Goal: Task Accomplishment & Management: Manage account settings

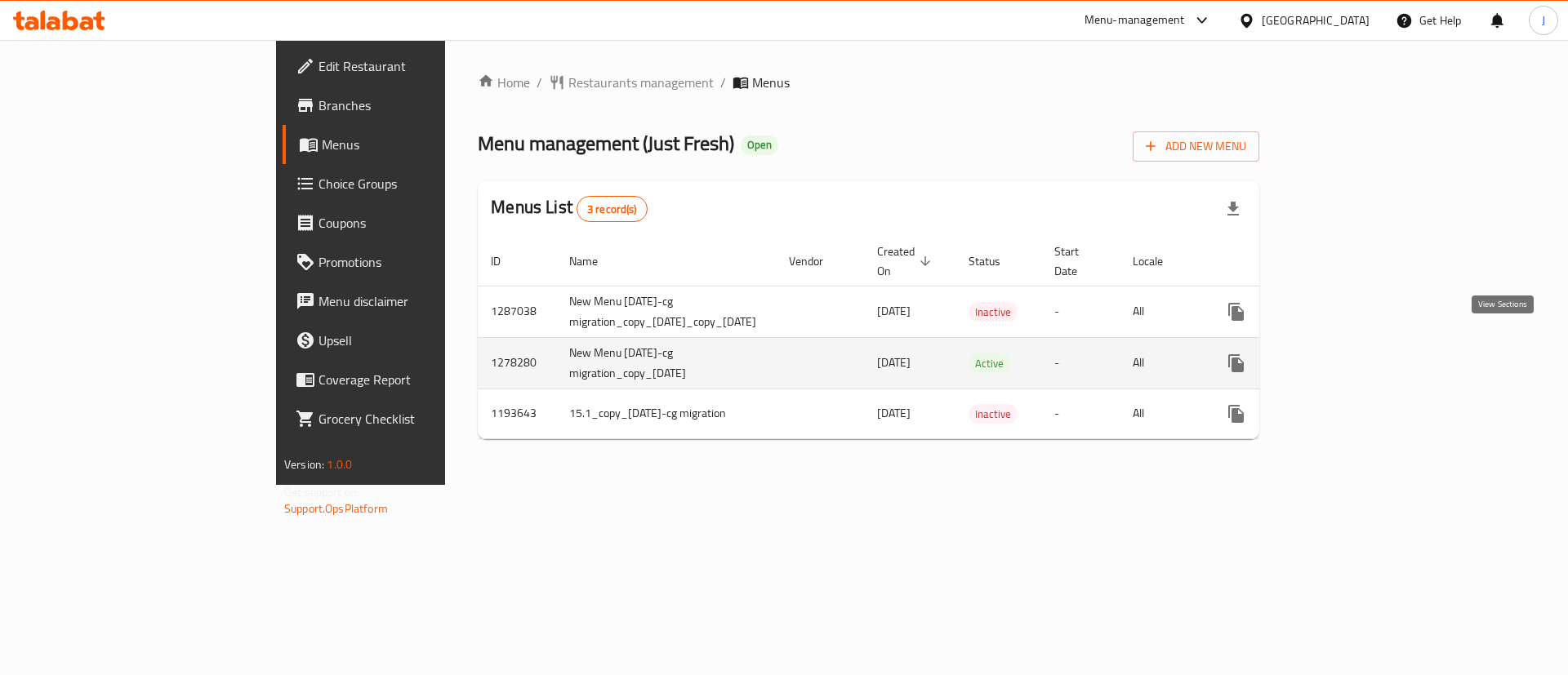
click at [1374, 351] on link "enhanced table" at bounding box center [1354, 363] width 39 height 39
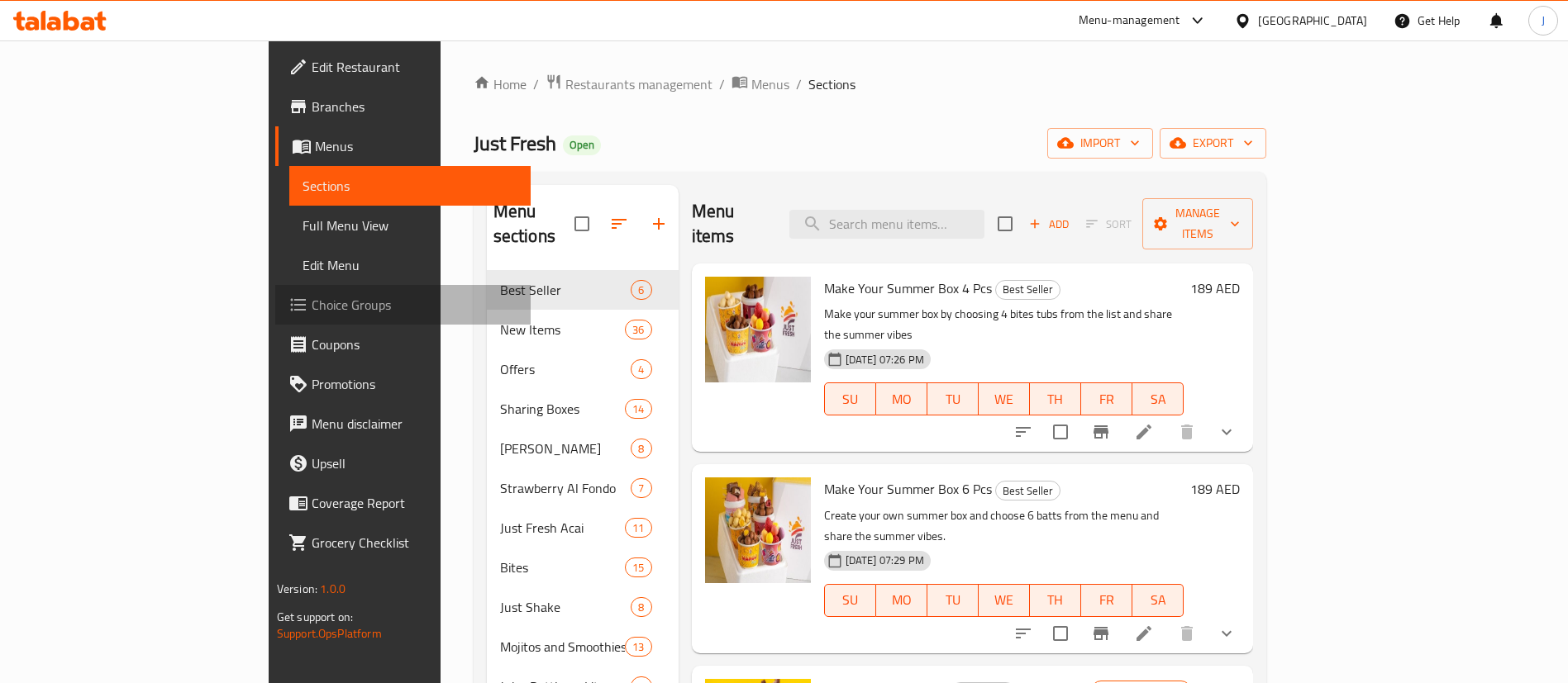
click at [312, 307] on span "Choice Groups" at bounding box center [414, 304] width 206 height 20
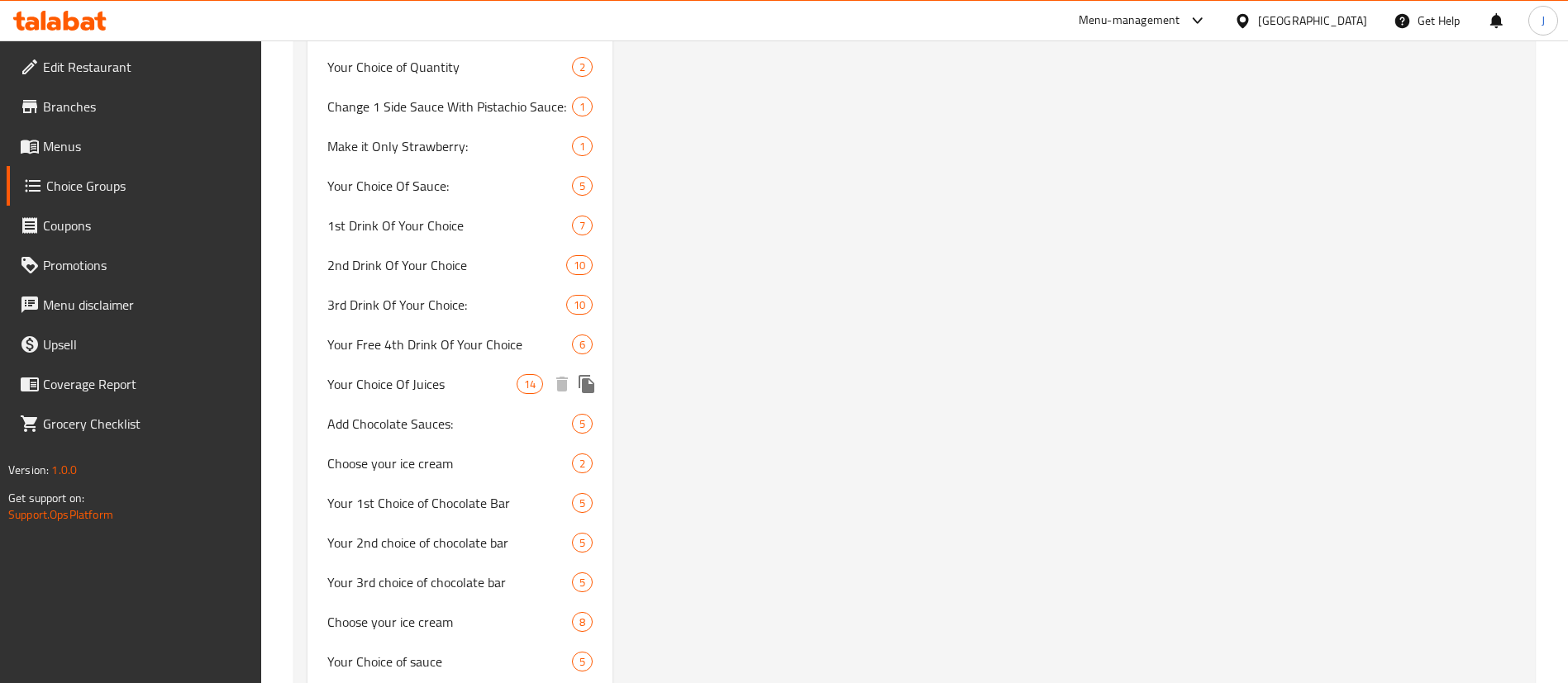
scroll to position [2355, 0]
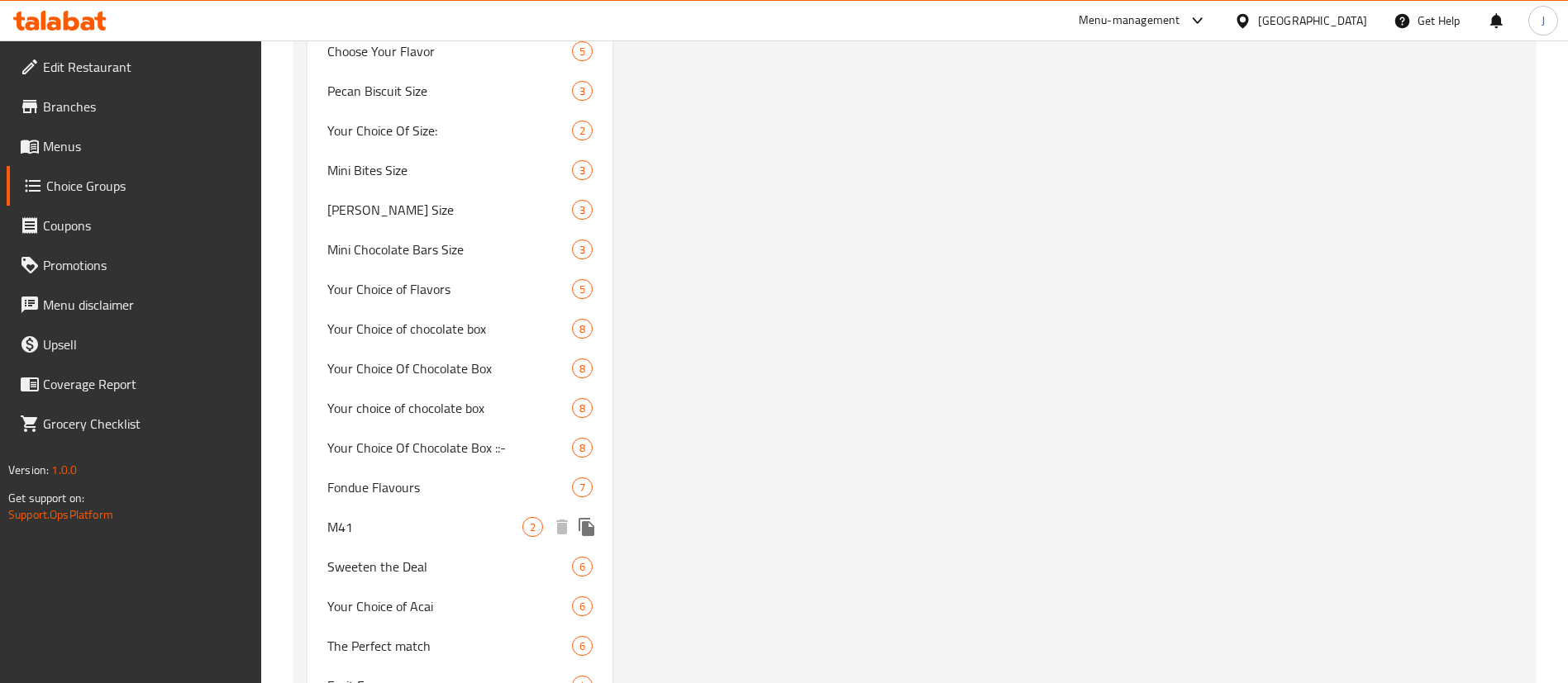
scroll to position [2809, 0]
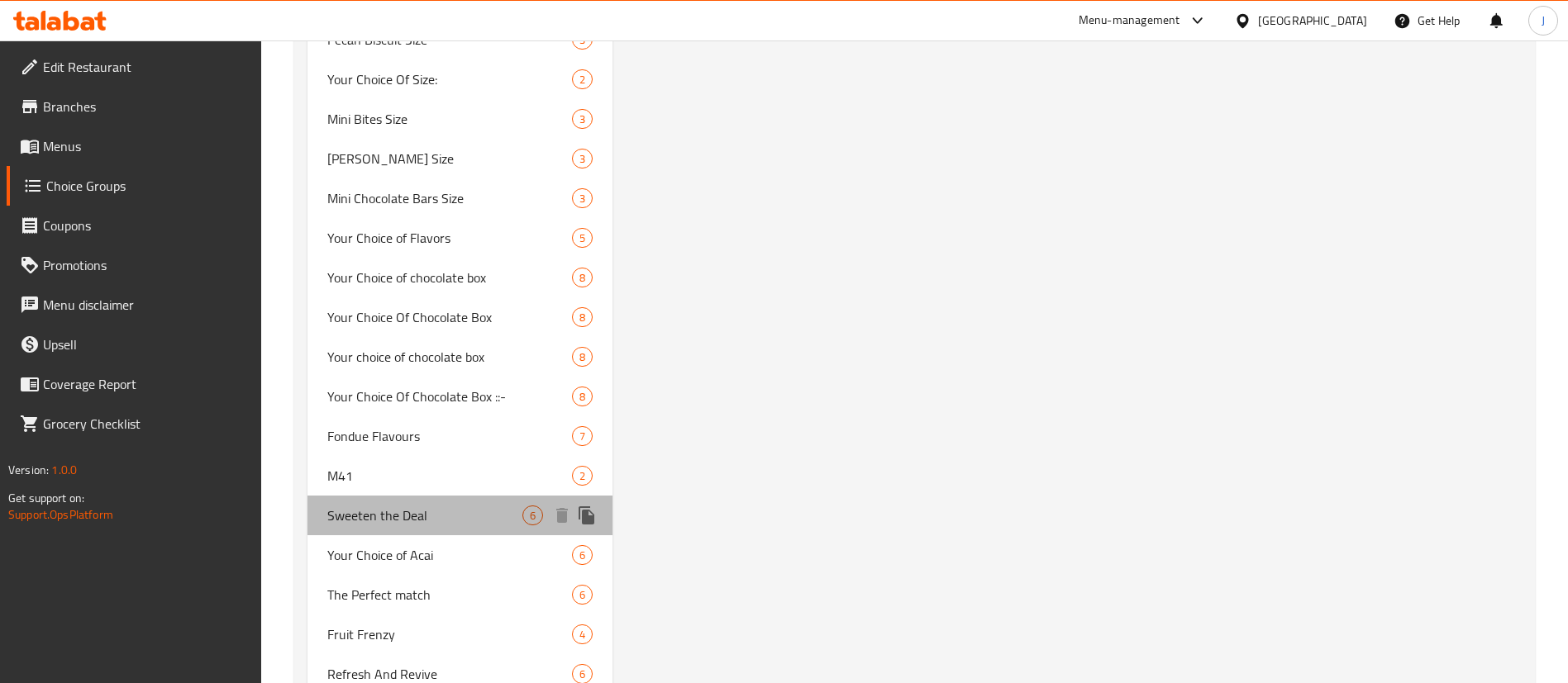
click at [430, 509] on span "Sweeten the Deal" at bounding box center [425, 515] width 195 height 20
type input "Sweeten the Deal"
type input "زيدها حلا"
type input "0"
type input "6"
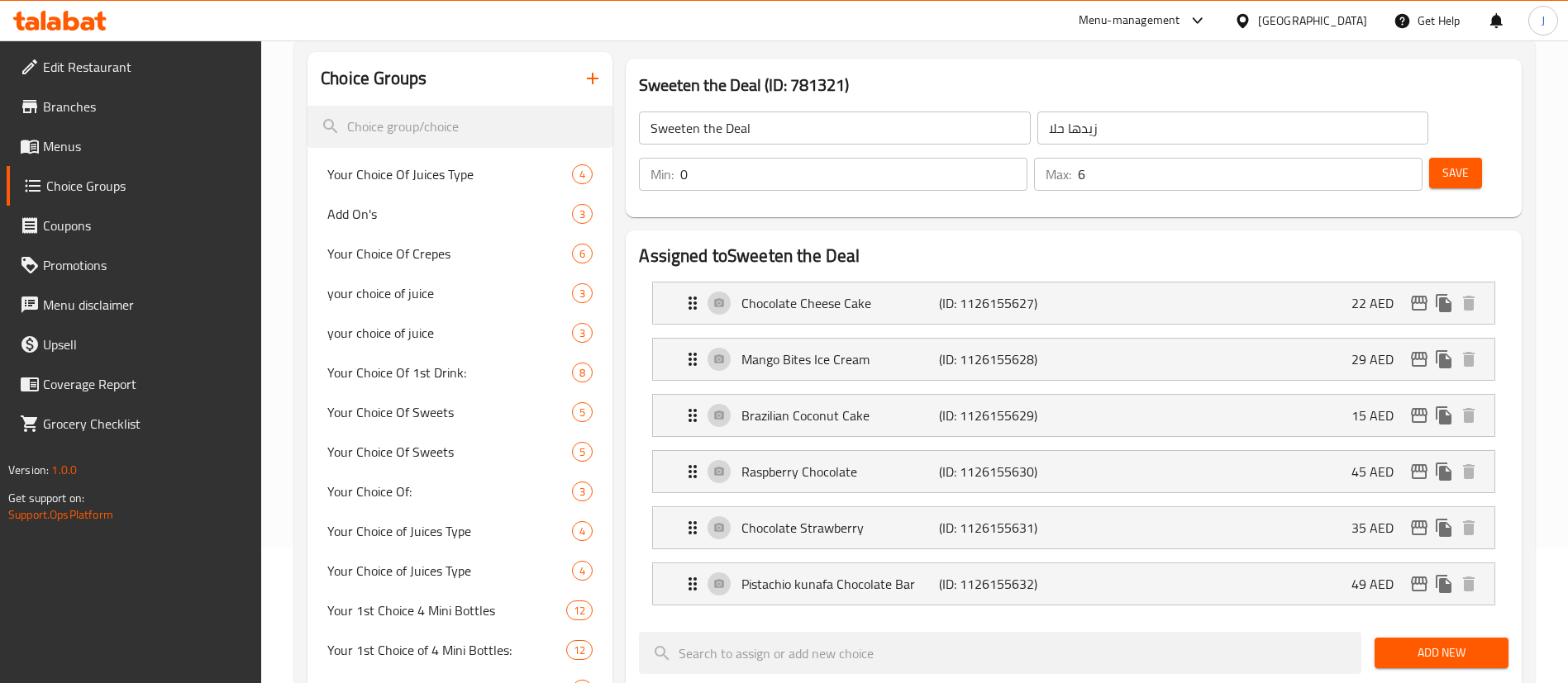
scroll to position [372, 0]
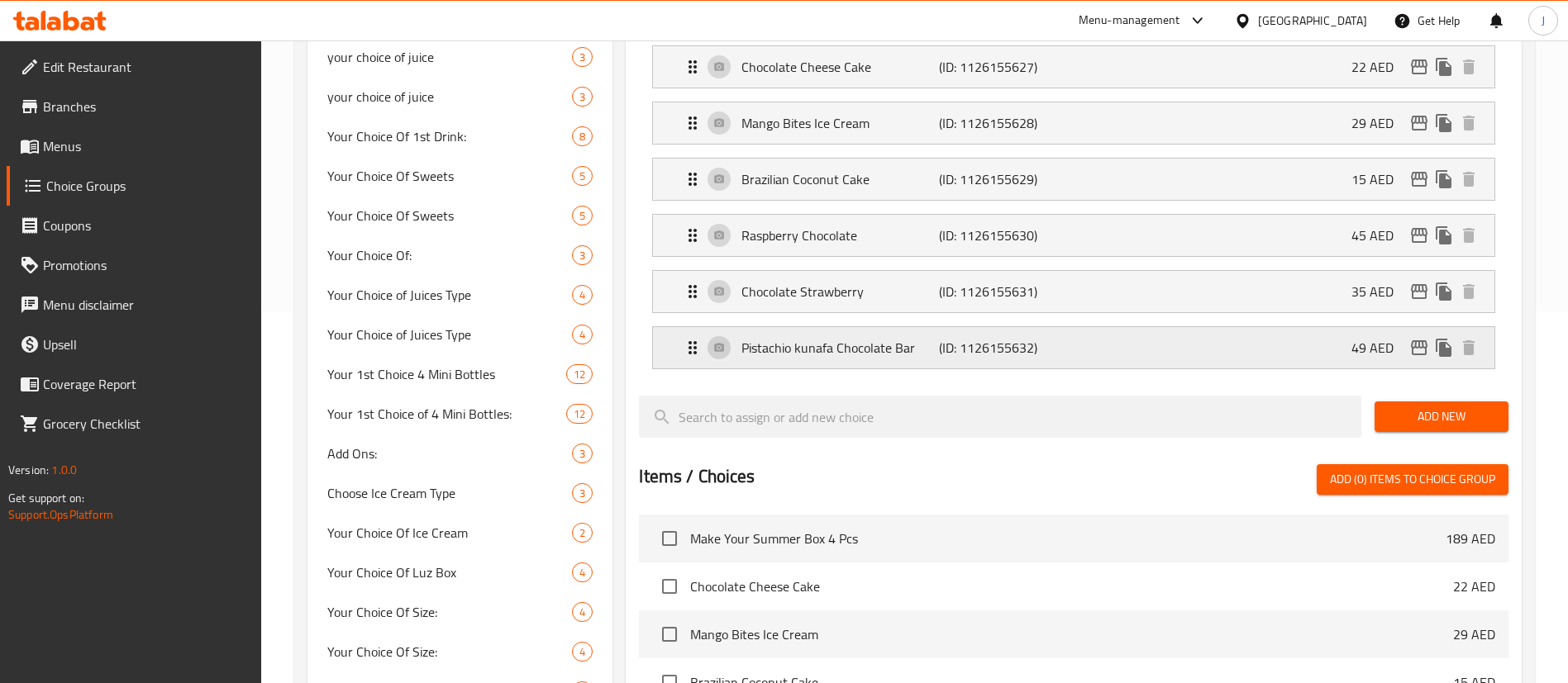
drag, startPoint x: 920, startPoint y: 303, endPoint x: 983, endPoint y: 295, distance: 63.5
click at [921, 338] on p "Pistachio kunafa Chocolate Bar" at bounding box center [840, 347] width 197 height 20
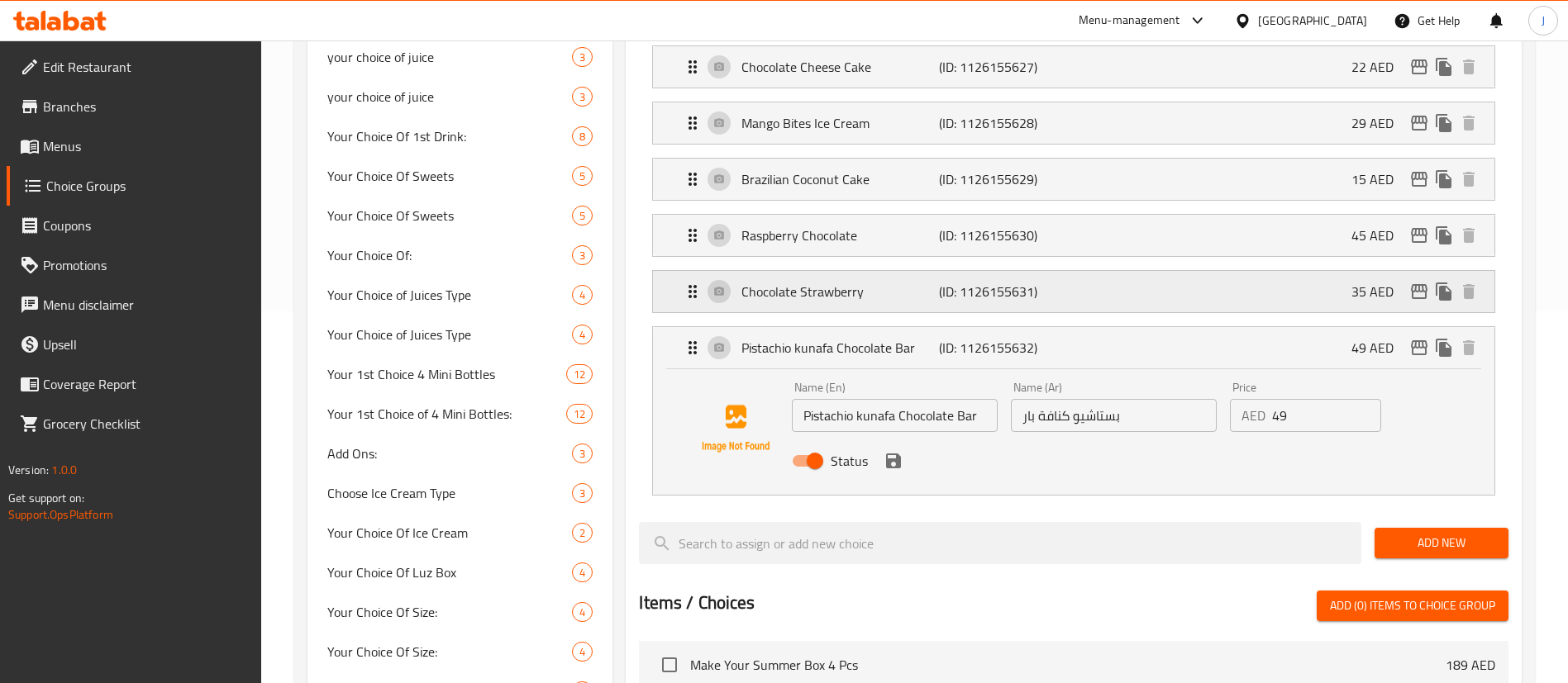
click at [1053, 281] on p "(ID: 1126155631)" at bounding box center [1005, 291] width 131 height 20
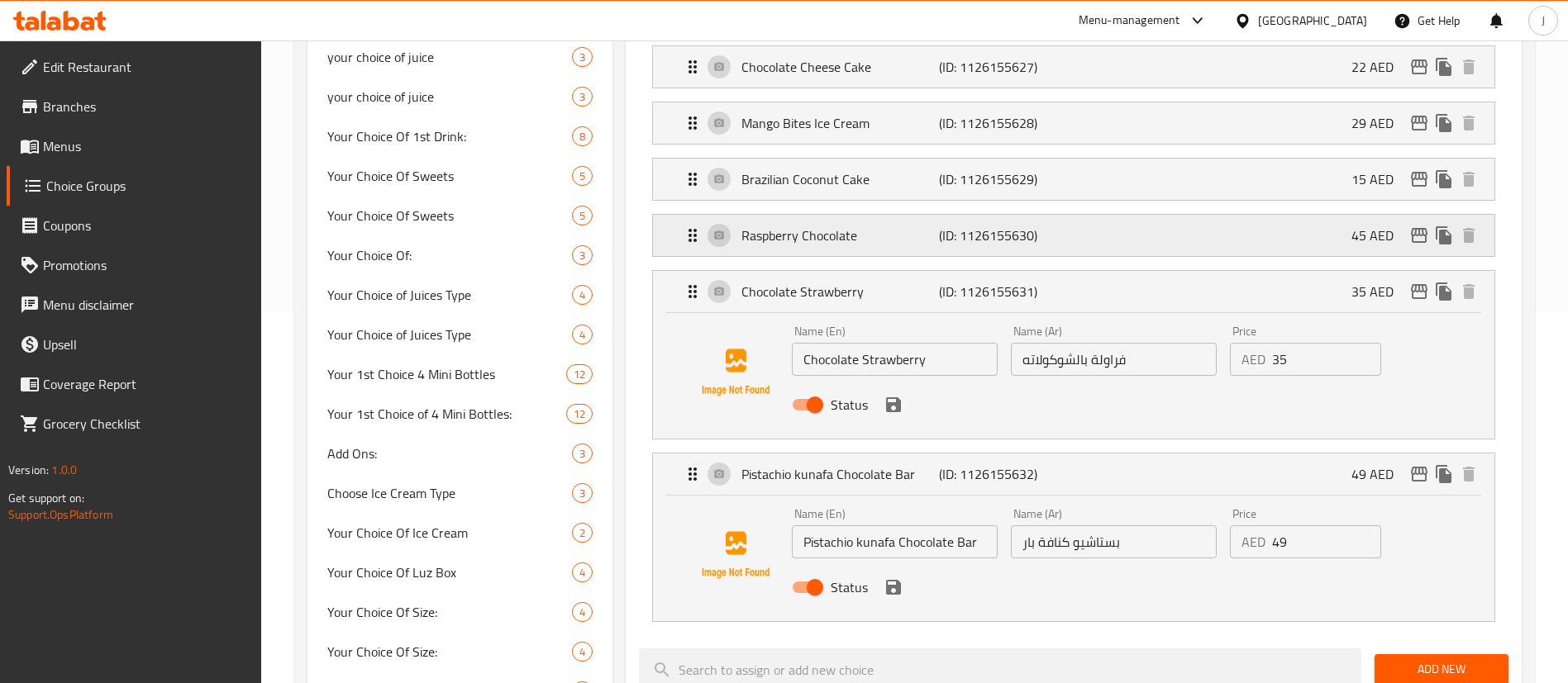
click at [1064, 215] on div "Raspberry Chocolate (ID: 1126155630) 45 AED" at bounding box center [1079, 235] width 792 height 41
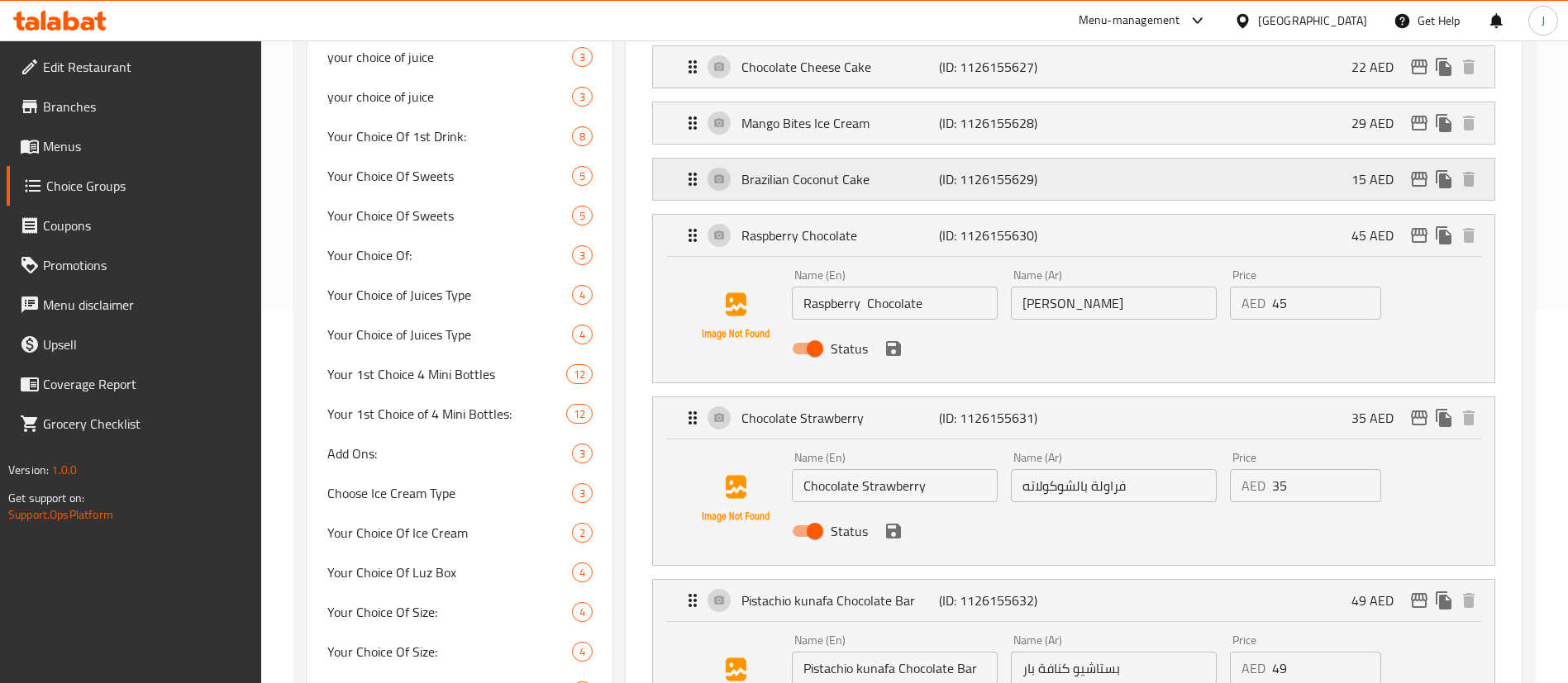
click at [1069, 159] on div "Brazilian Coconut Cake (ID: 1126155629) 15 AED" at bounding box center [1079, 179] width 792 height 41
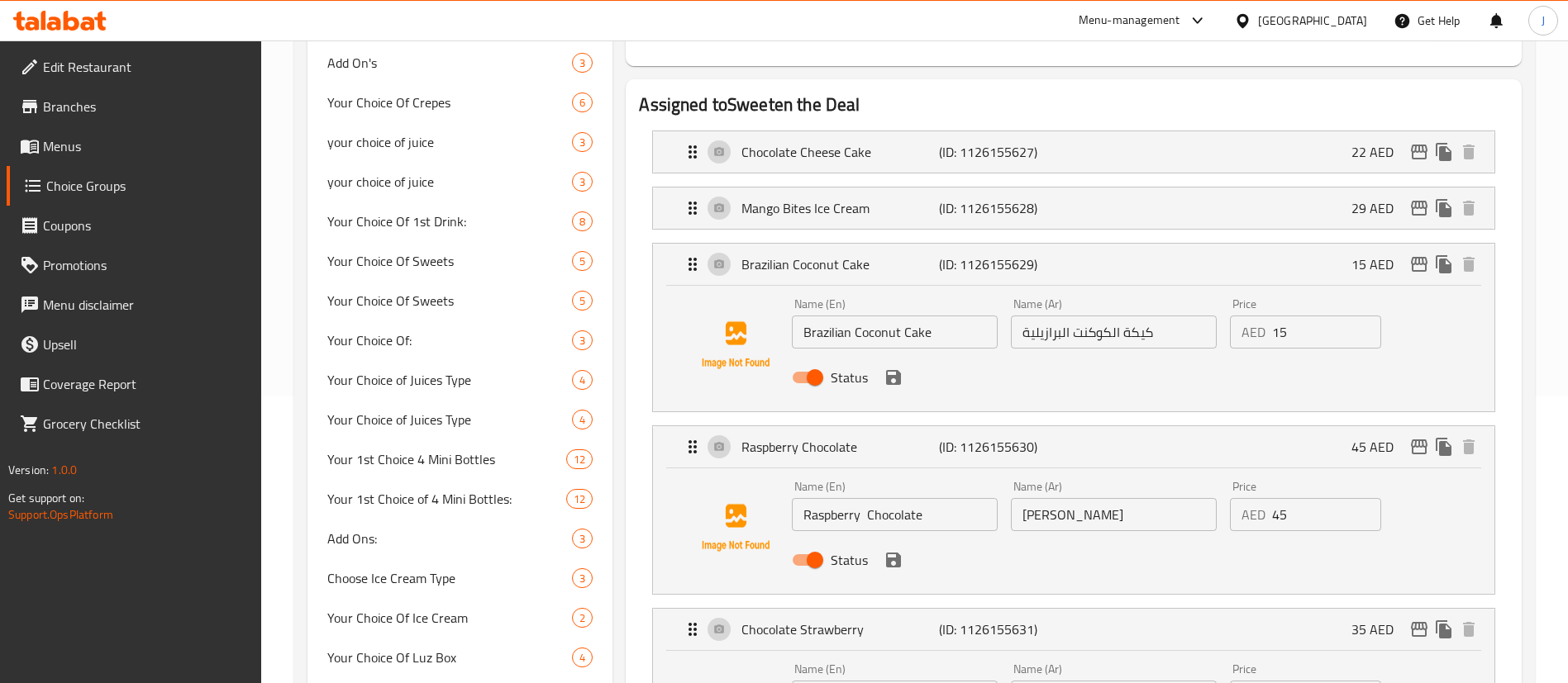
scroll to position [248, 0]
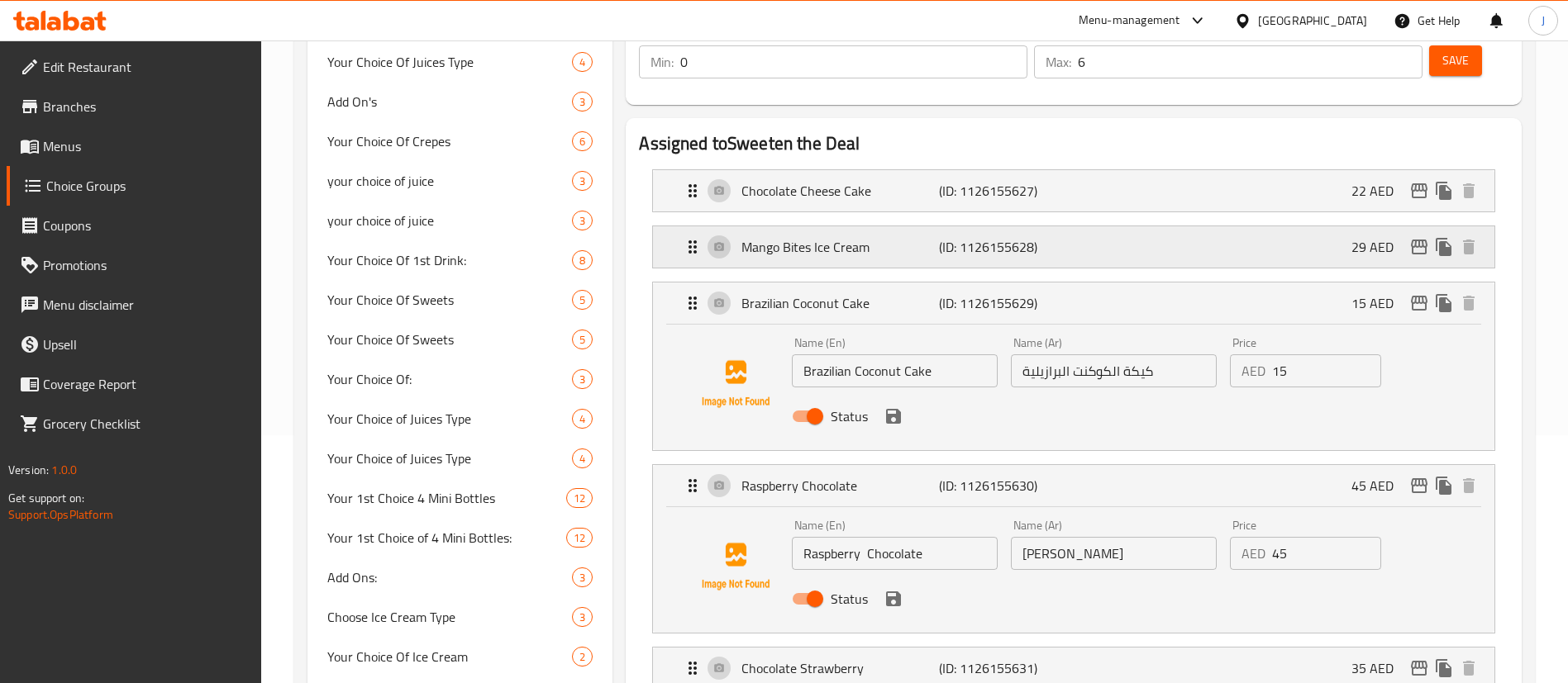
click at [1081, 226] on div "Mango Bites Ice Cream (ID: 1126155628) 29 AED" at bounding box center [1079, 247] width 792 height 41
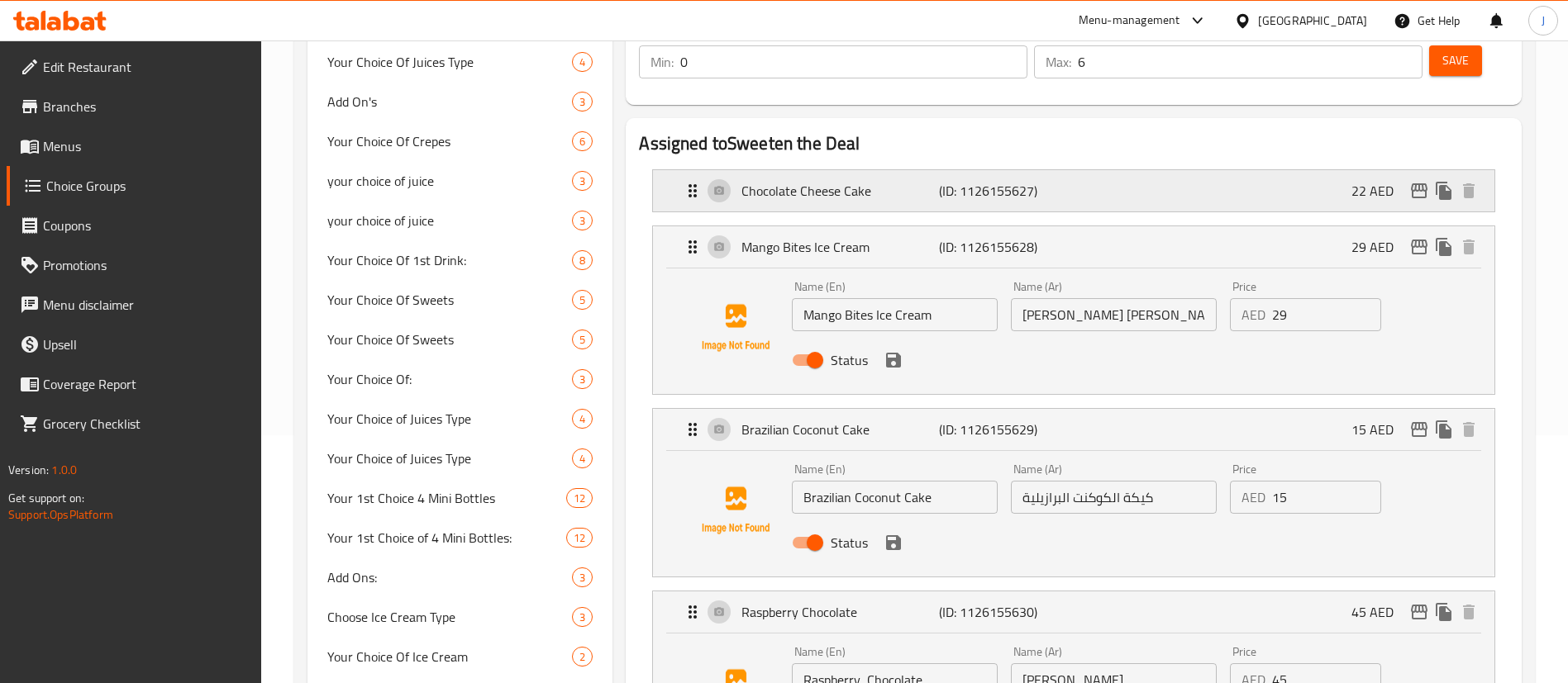
click at [1070, 170] on div "Chocolate Cheese Cake (ID: 1126155627) 22 AED" at bounding box center [1079, 190] width 792 height 41
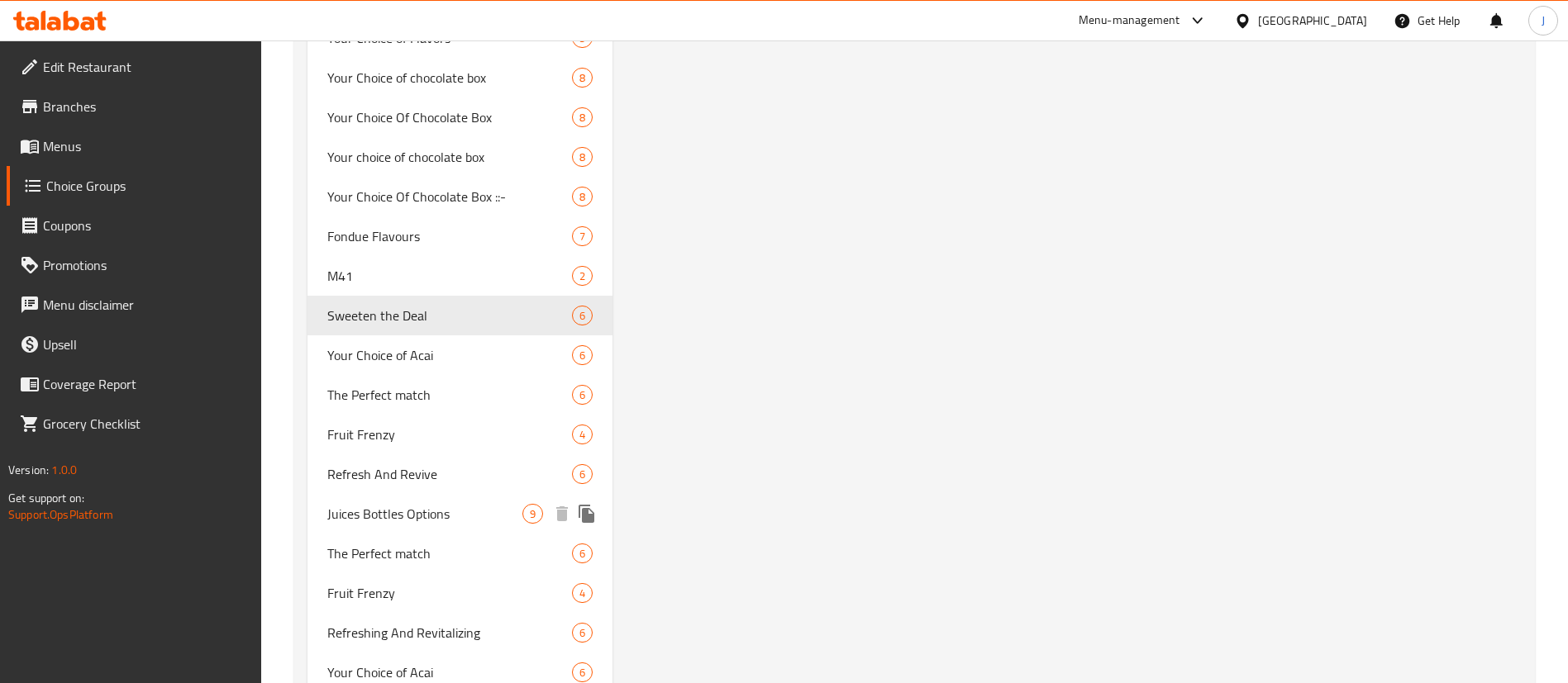
scroll to position [3006, 0]
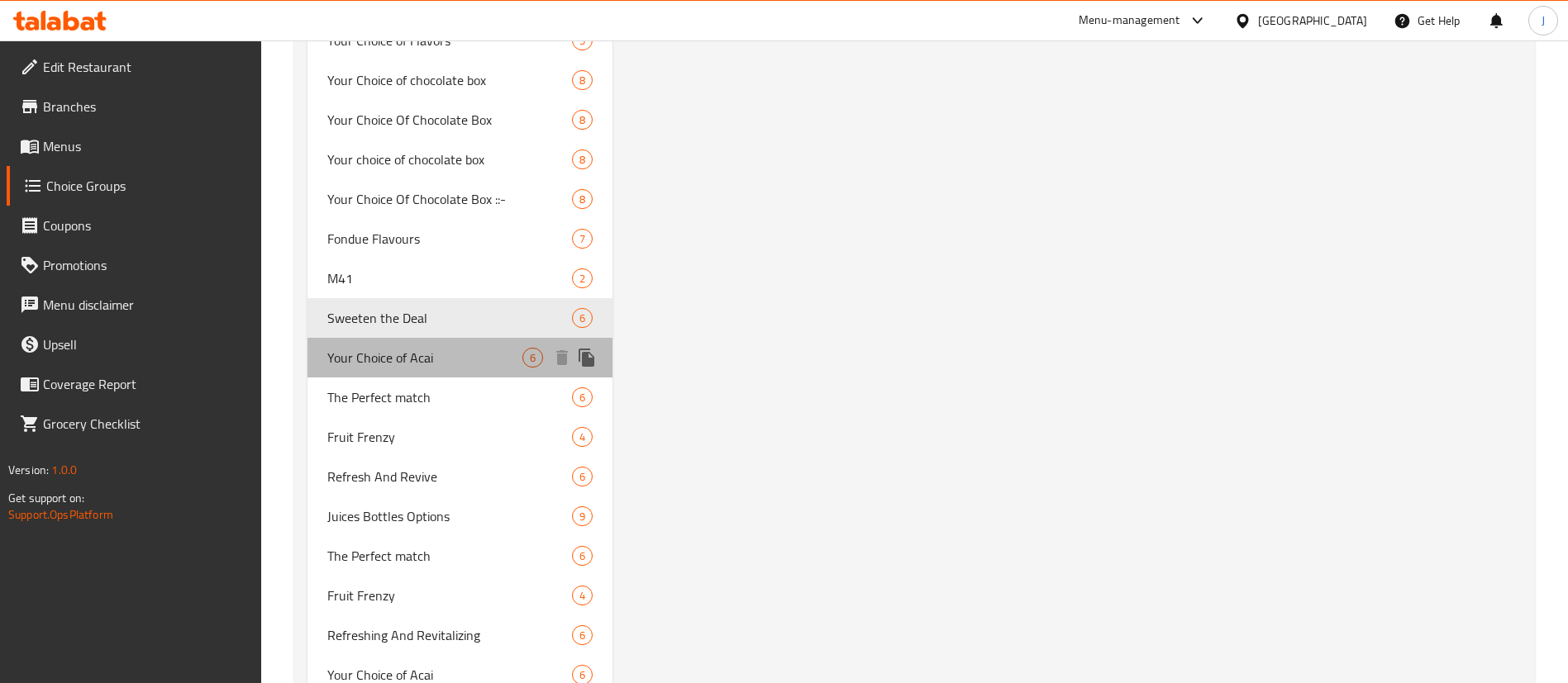
click at [403, 350] on span "Your Choice of Acai" at bounding box center [425, 357] width 195 height 20
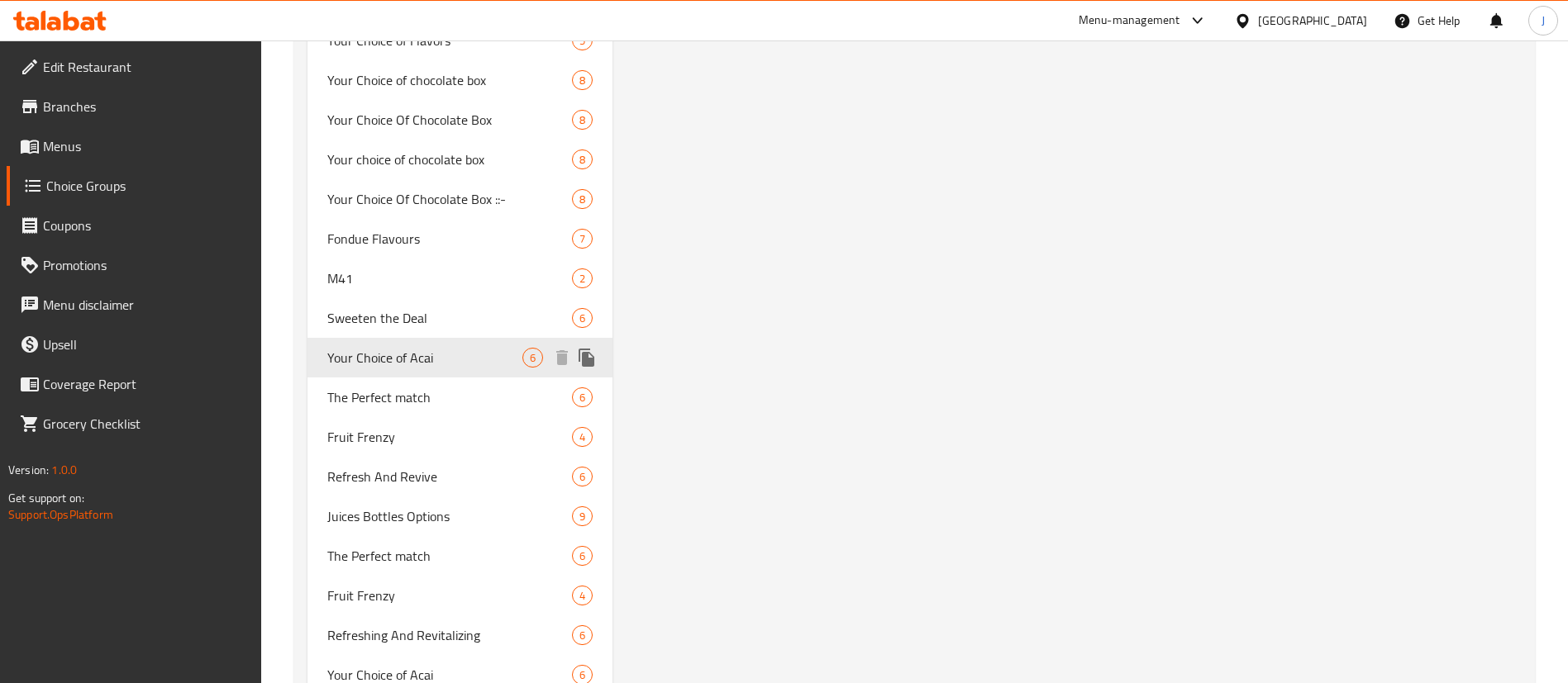
type input "Your Choice of Acai"
type input "اختيارك من الاساي"
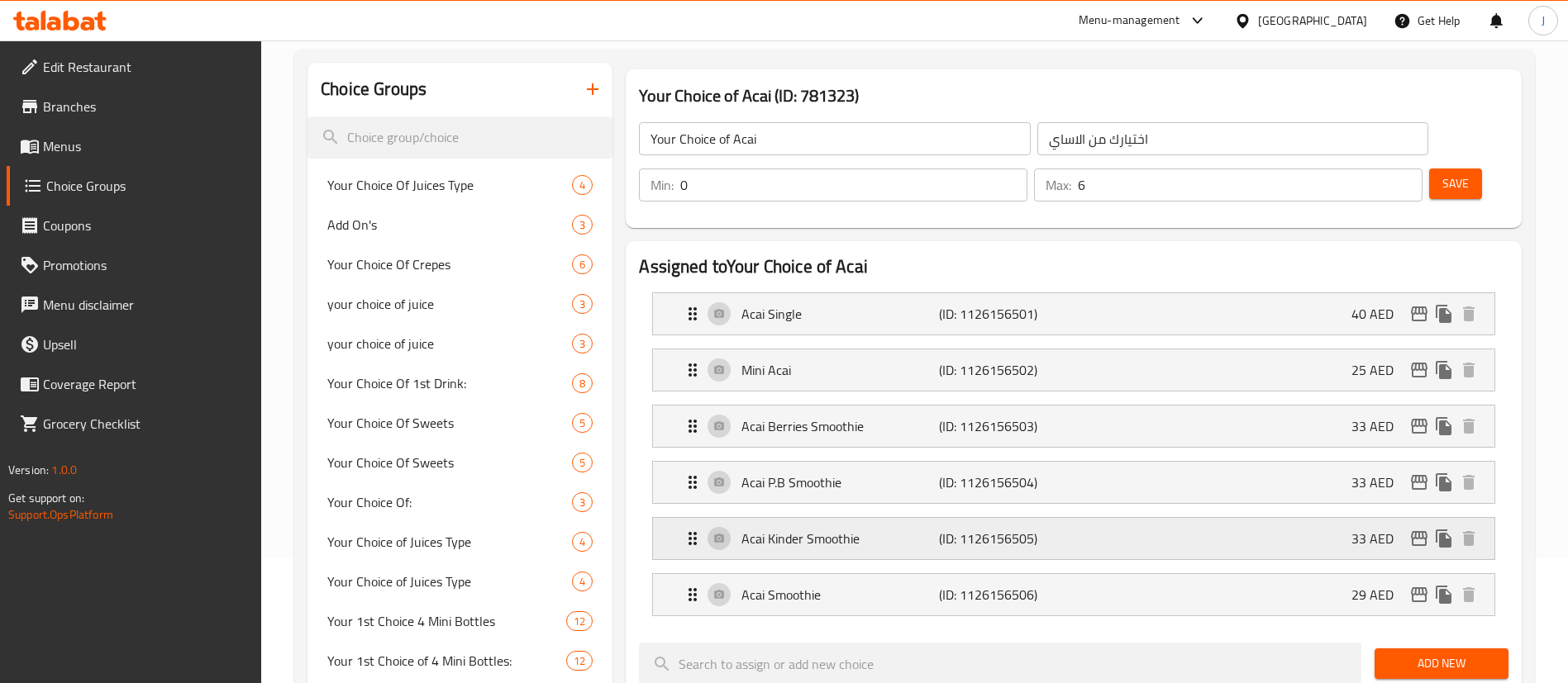
scroll to position [248, 0]
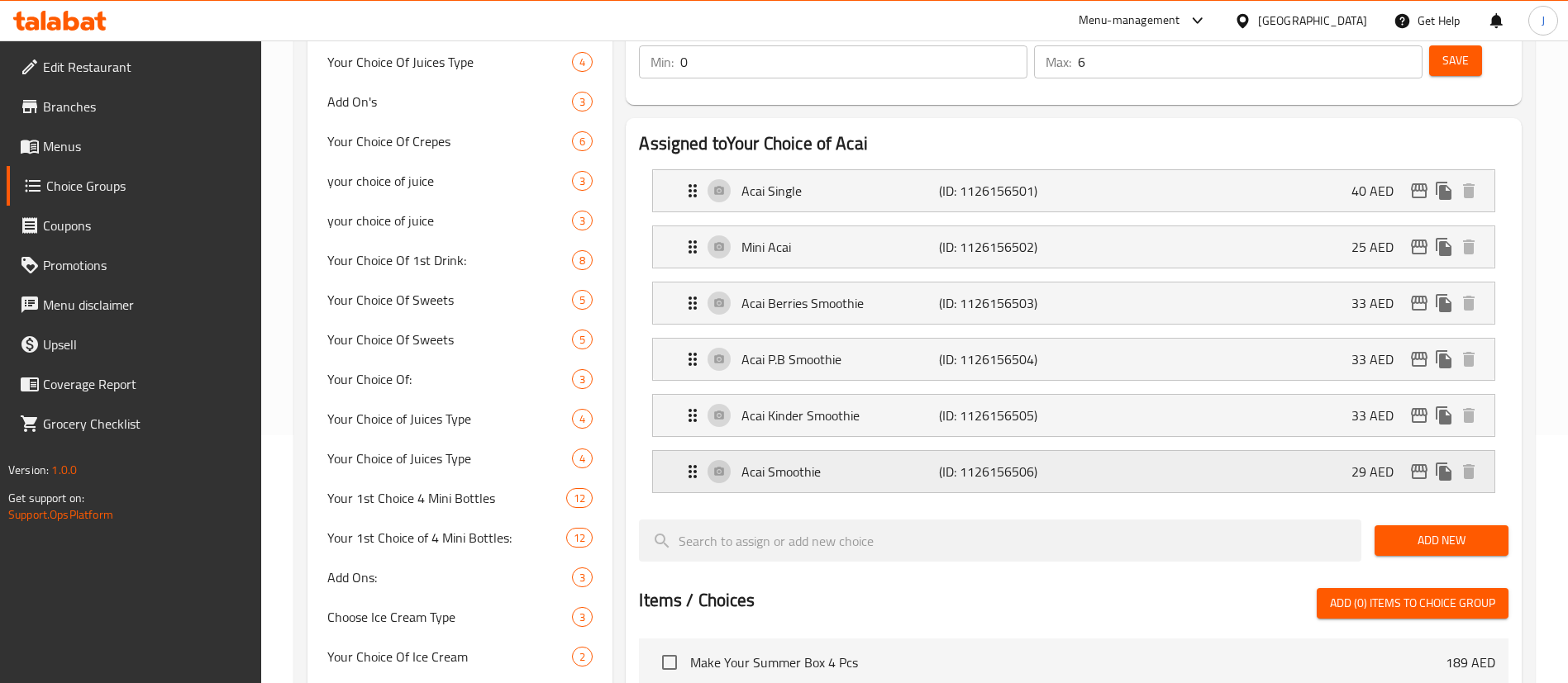
click at [1119, 451] on div "[PERSON_NAME] (ID: 1126156506) 29 AED" at bounding box center [1079, 472] width 792 height 41
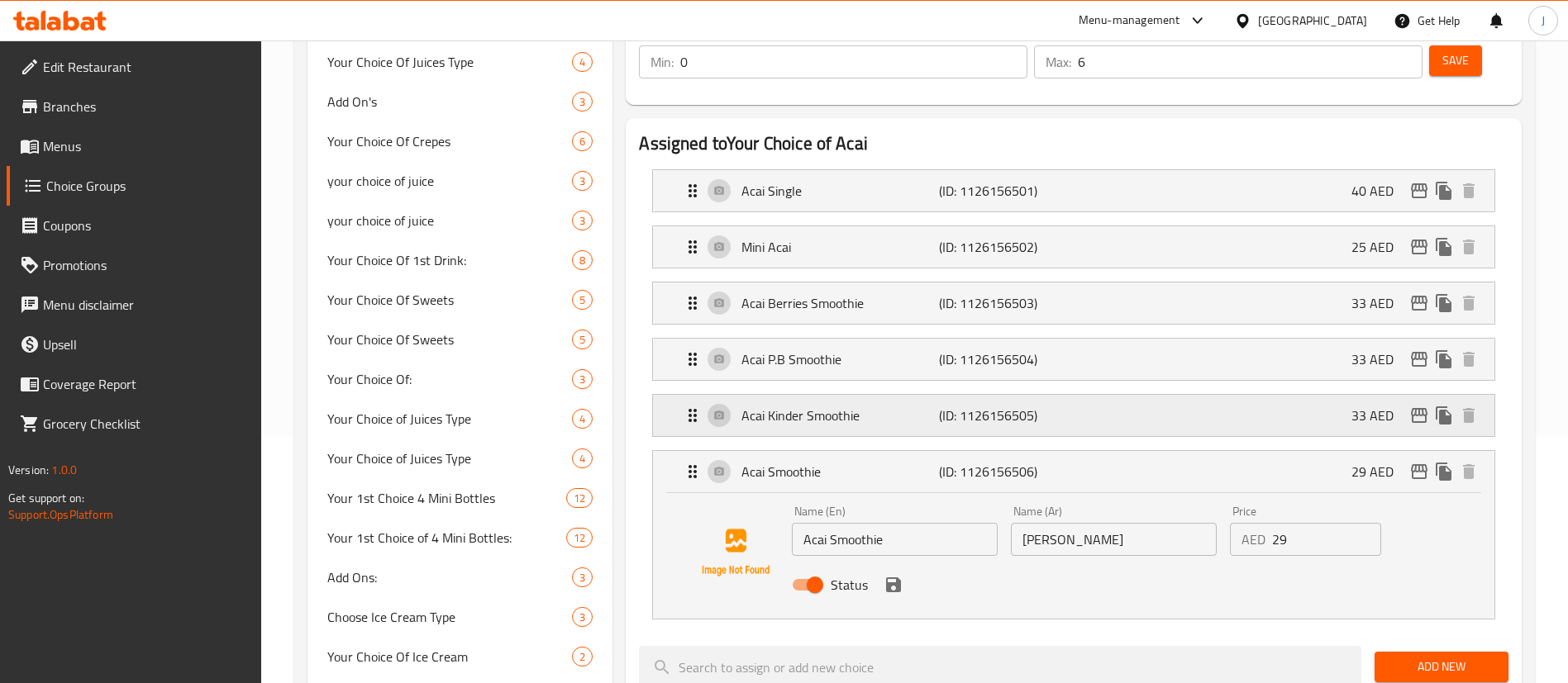
click at [1113, 395] on div "Acai Kinder Smoothie (ID: 1126156505) 33 AED" at bounding box center [1079, 416] width 792 height 41
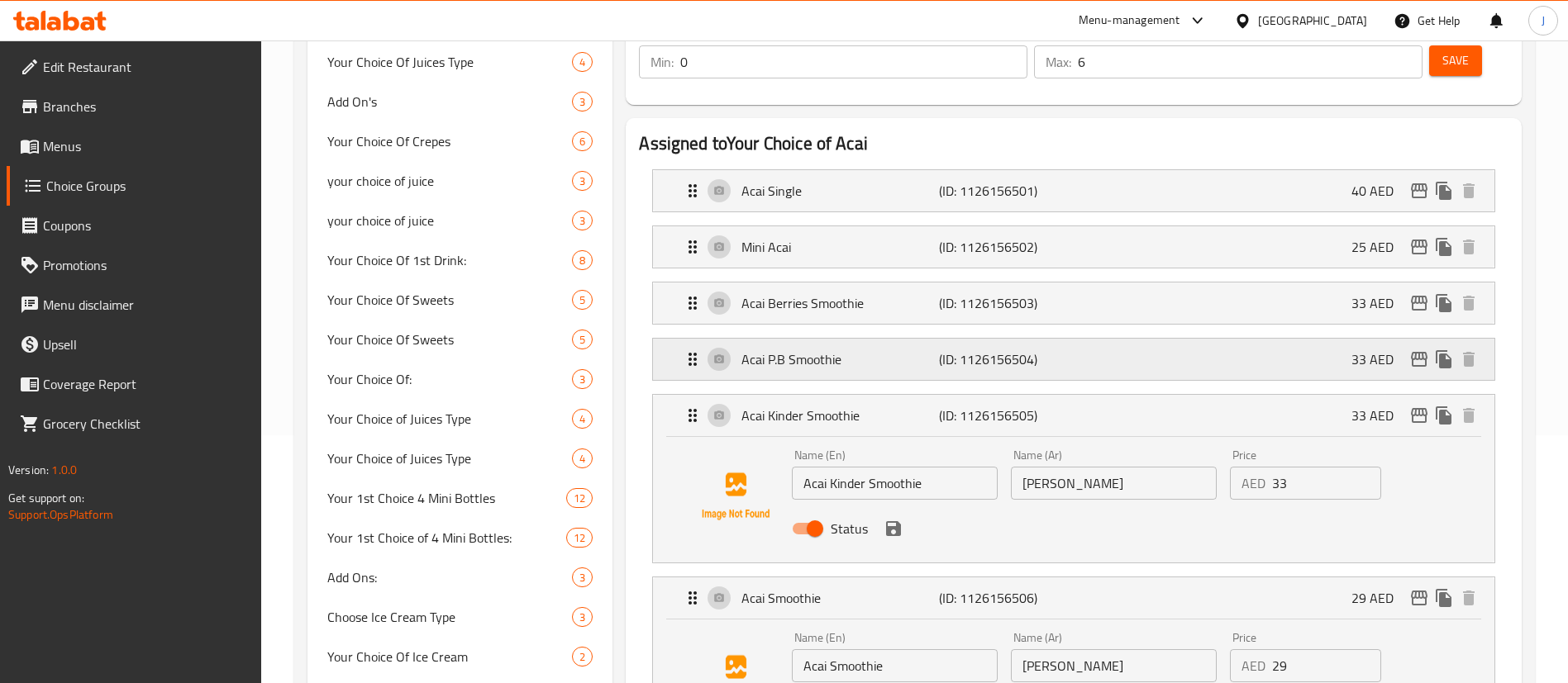
click at [1113, 339] on div "Acai [PERSON_NAME] (ID: 1126156504) 33 AED" at bounding box center [1079, 359] width 792 height 41
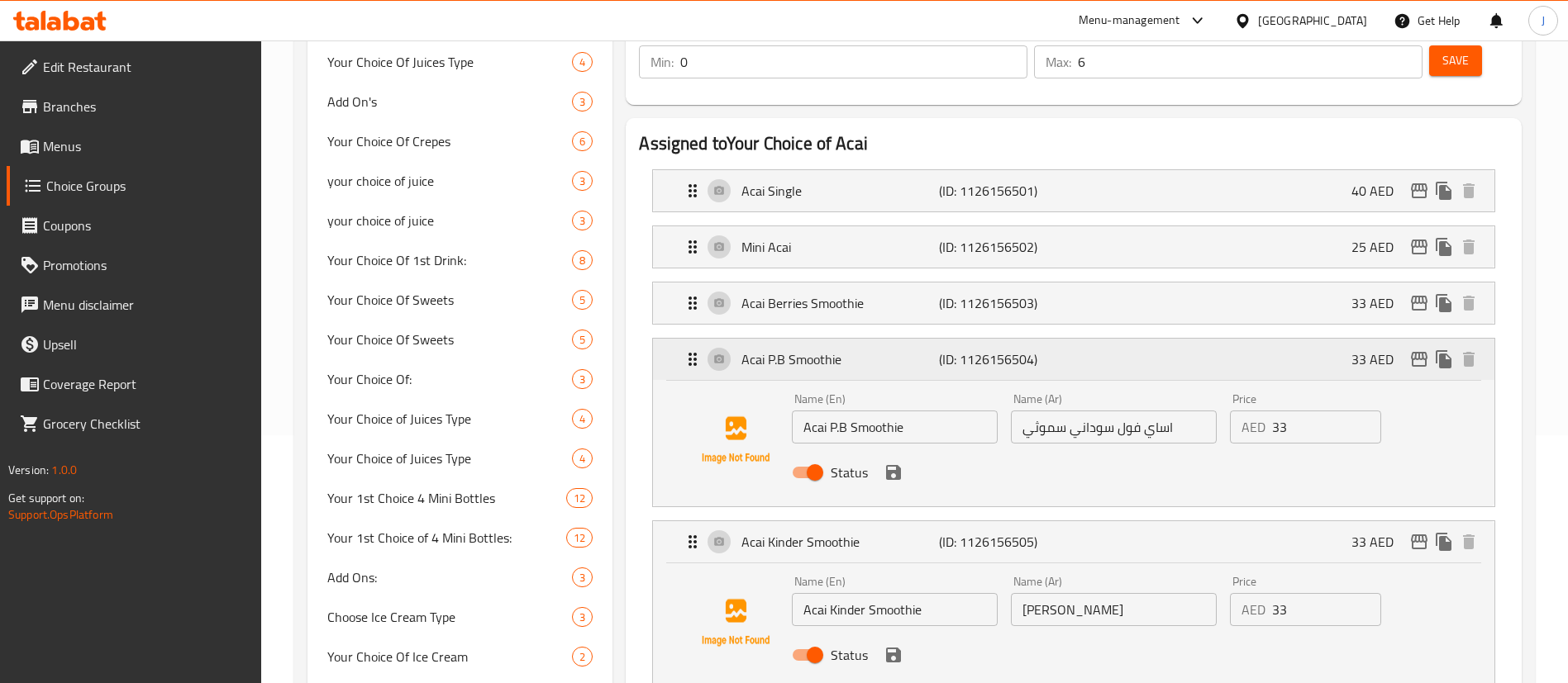
click at [1097, 339] on div "Acai [PERSON_NAME] (ID: 1126156504) 33 AED" at bounding box center [1079, 359] width 792 height 41
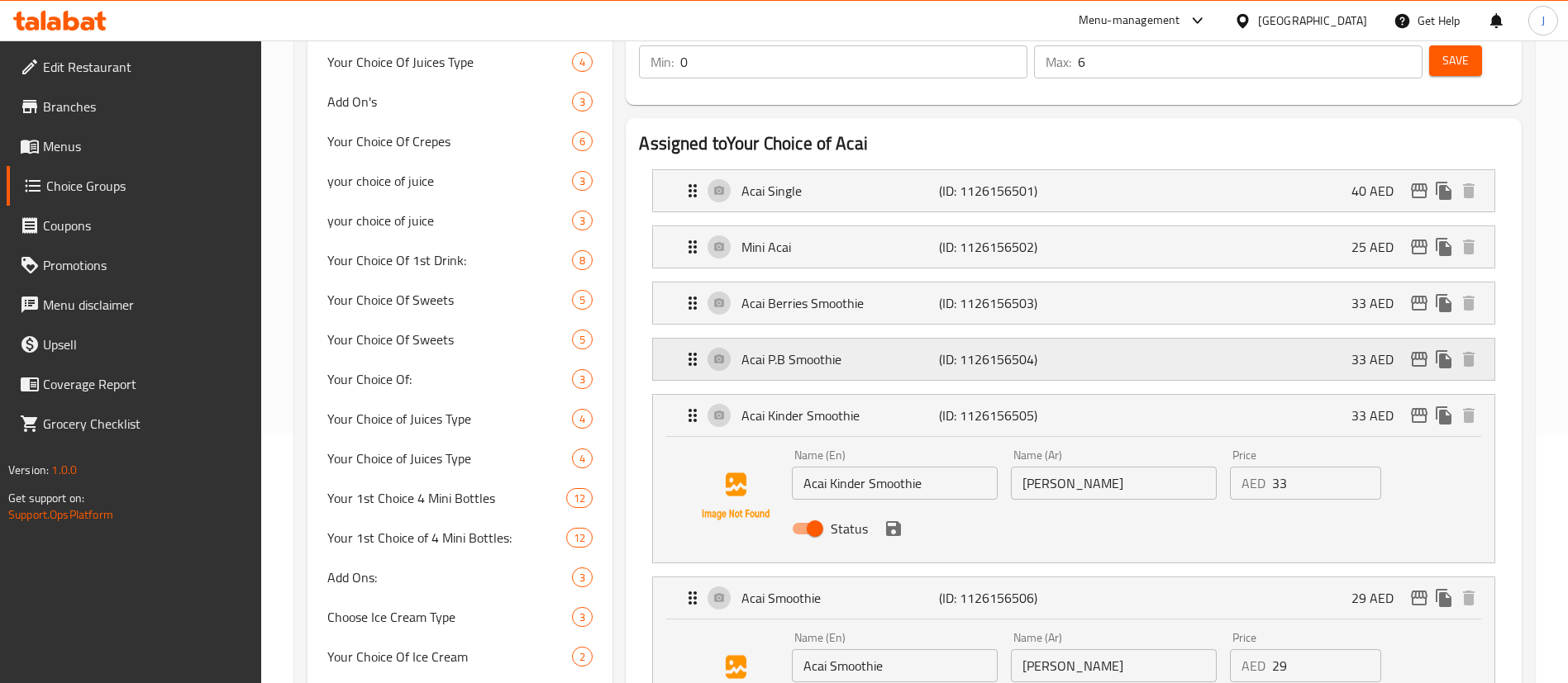
click at [1103, 339] on div "Acai [PERSON_NAME] (ID: 1126156504) 33 AED" at bounding box center [1079, 359] width 792 height 41
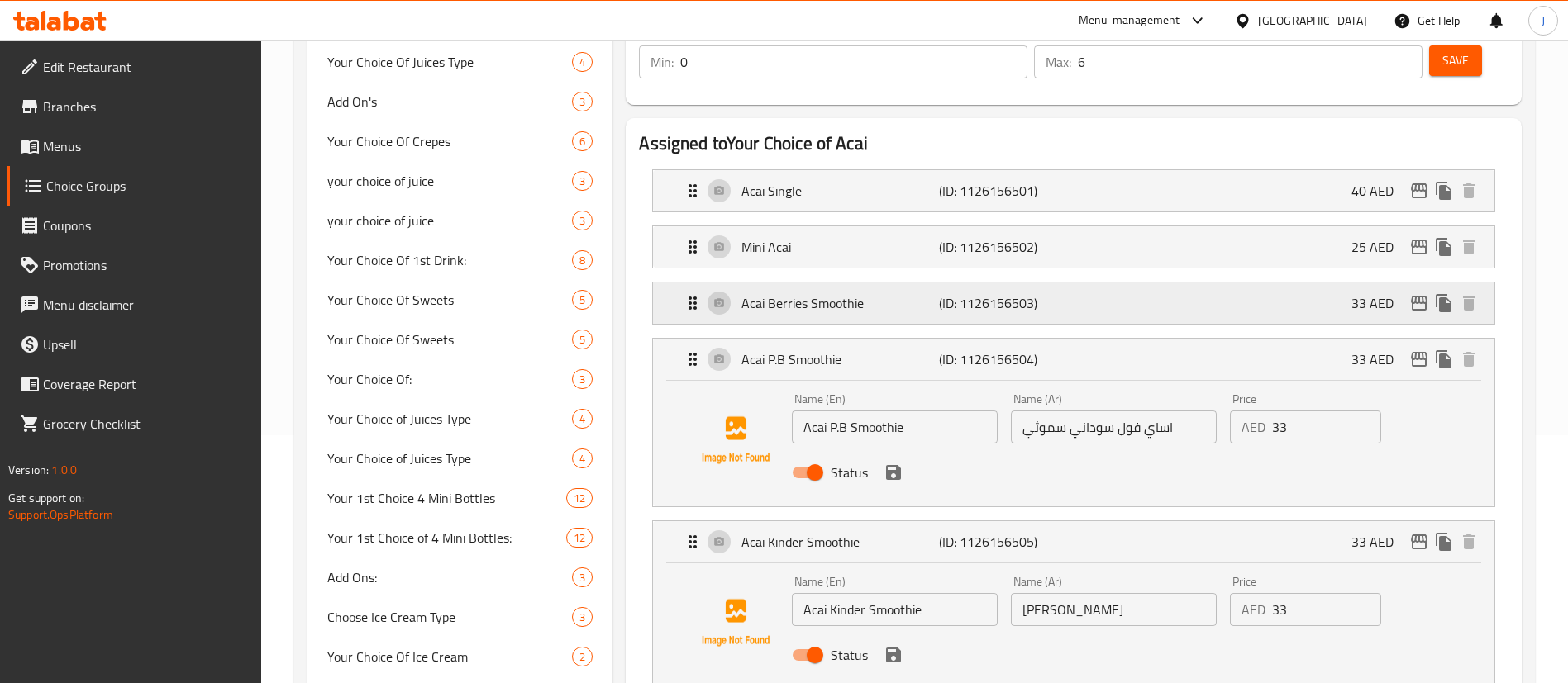
click at [1104, 282] on div "Acai Berries Smoothie (ID: 1126156503) 33 AED" at bounding box center [1079, 303] width 792 height 41
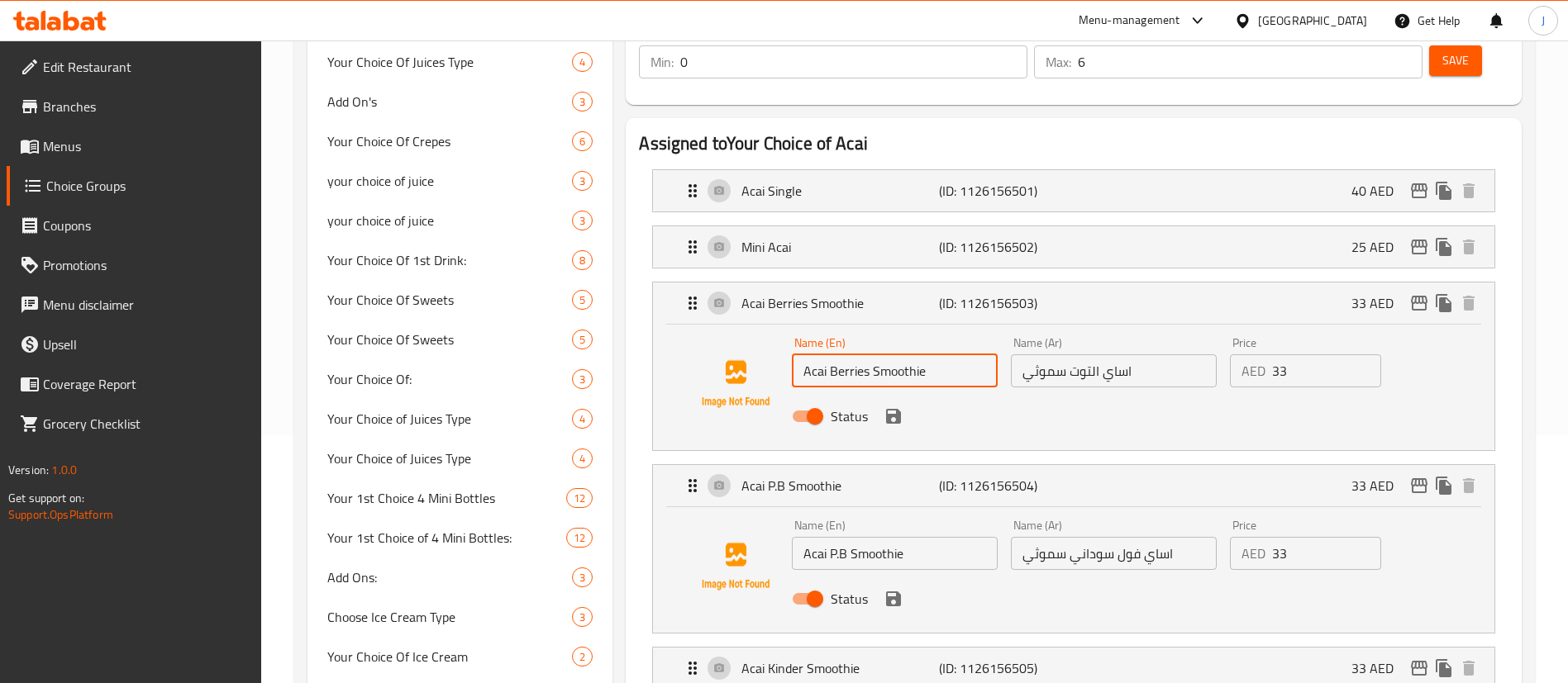
click at [911, 355] on input "Acai Berries Smoothie" at bounding box center [894, 371] width 206 height 33
click at [912, 355] on input "Acai Berries Smoothie" at bounding box center [894, 371] width 206 height 33
click at [1067, 282] on div "Acai Berries Smoothie (ID: 1126156503) 33 AED" at bounding box center [1079, 303] width 792 height 41
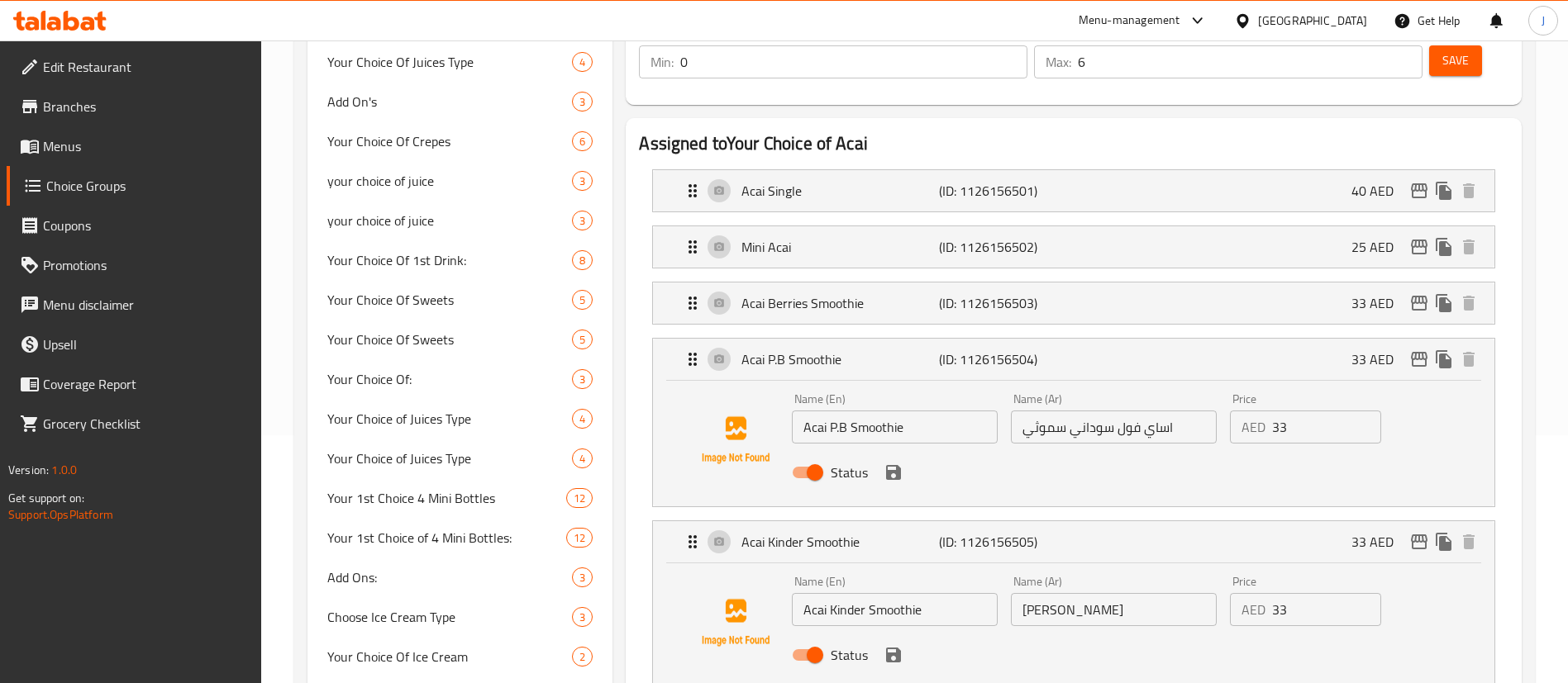
drag, startPoint x: 1063, startPoint y: 204, endPoint x: 1011, endPoint y: 222, distance: 55.0
click at [1061, 237] on p "(ID: 1126156502)" at bounding box center [1005, 247] width 131 height 20
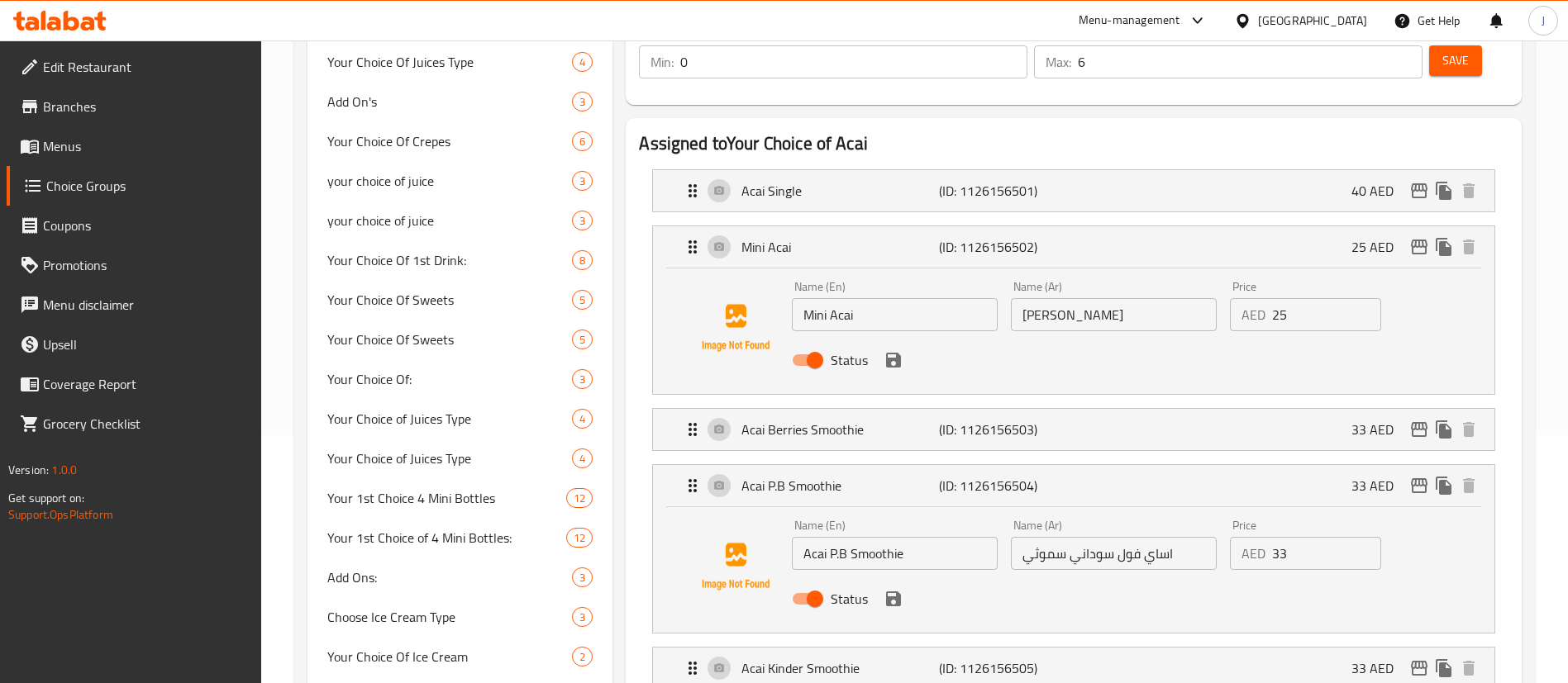
click at [848, 285] on div "Name (En) Mini Acai Name (En)" at bounding box center [894, 306] width 219 height 64
click at [848, 284] on div "Name (En) Mini Acai Name (En)" at bounding box center [894, 306] width 219 height 64
click at [871, 298] on input "Mini Acai" at bounding box center [894, 314] width 206 height 33
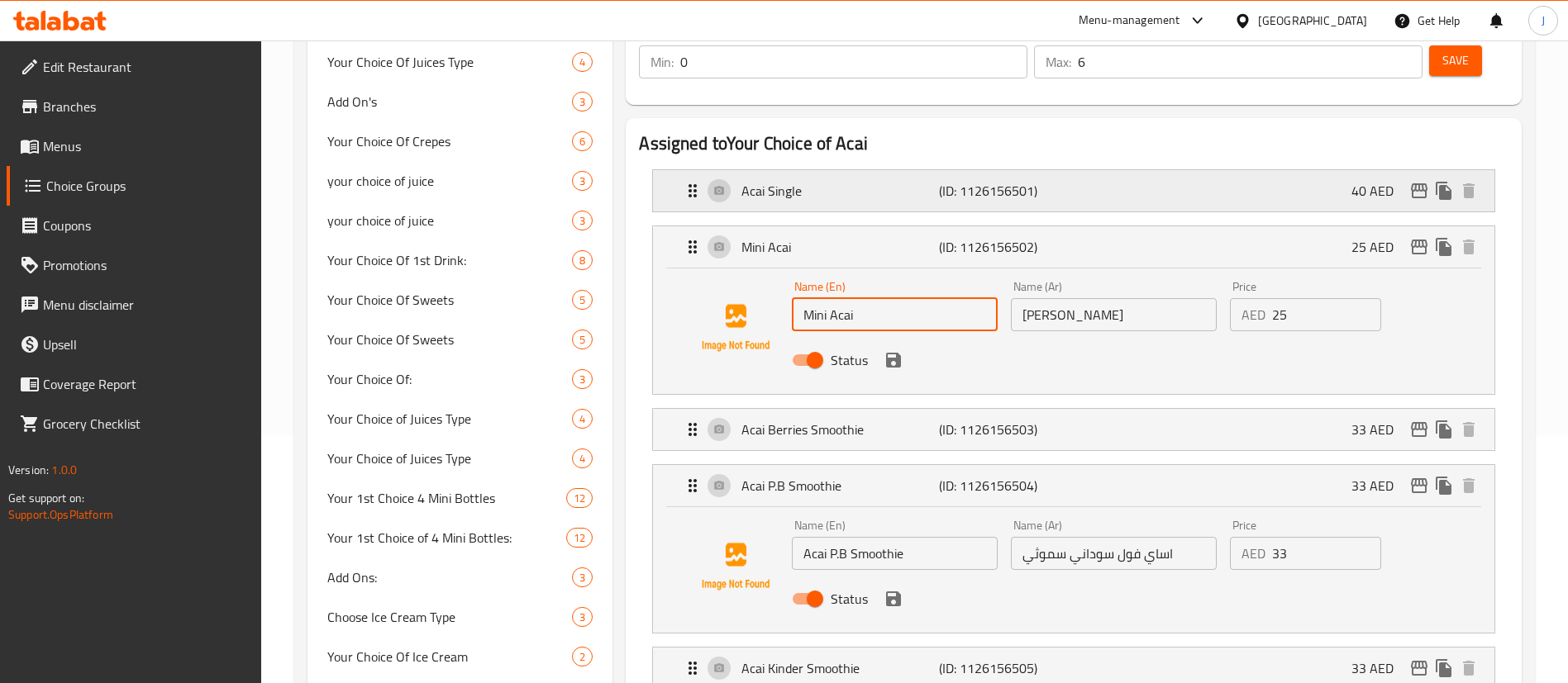
click at [988, 181] on p "(ID: 1126156501)" at bounding box center [1005, 190] width 131 height 20
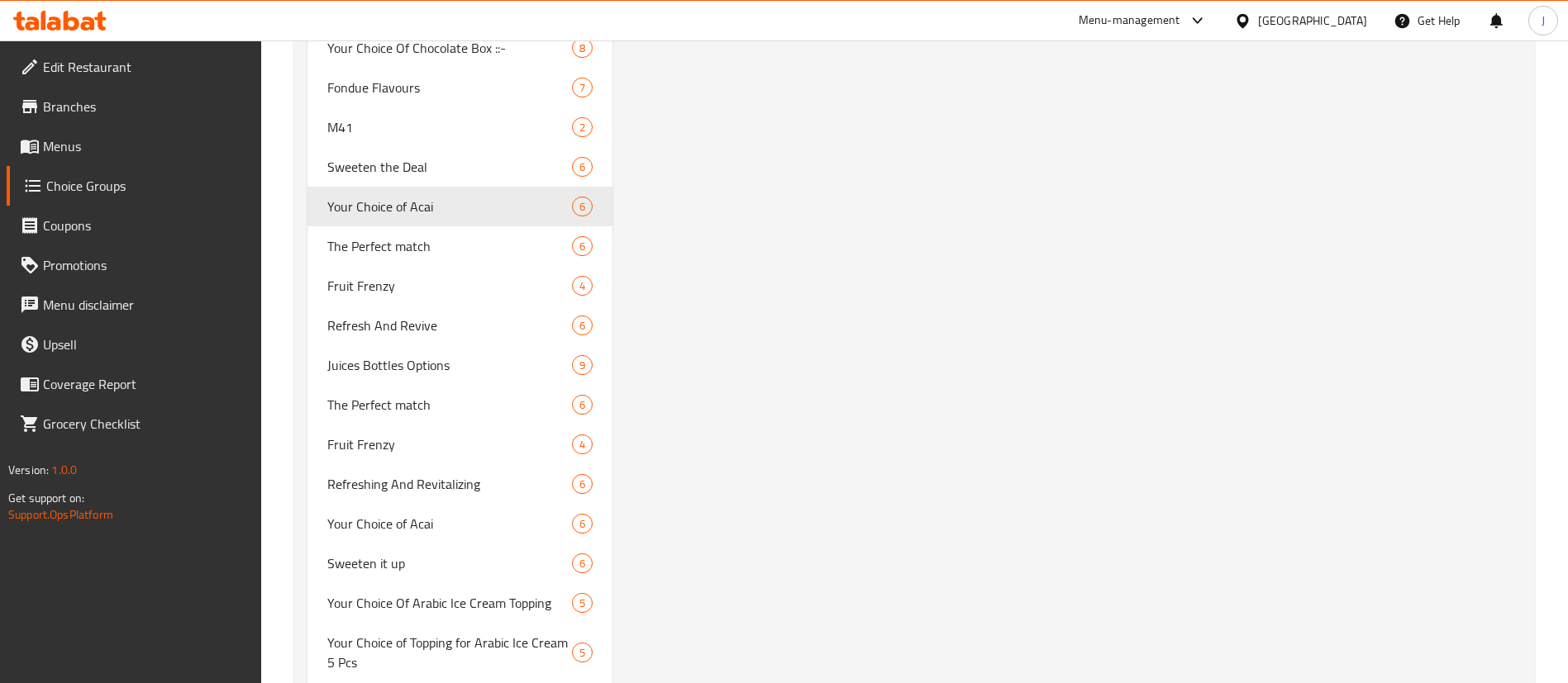
scroll to position [3141, 0]
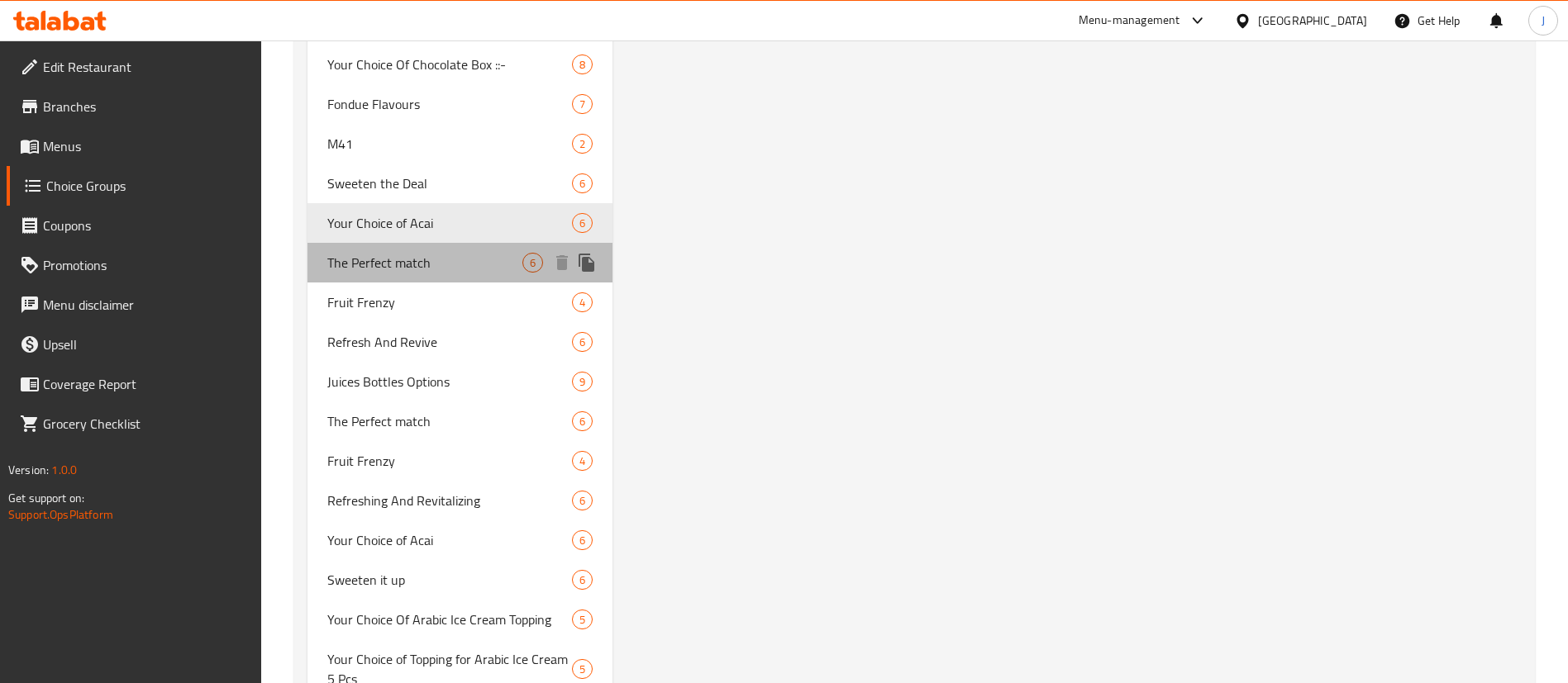
click at [408, 259] on span "The Perfect match" at bounding box center [425, 263] width 195 height 20
type input "The Perfect match"
type input "تطابق مثالي"
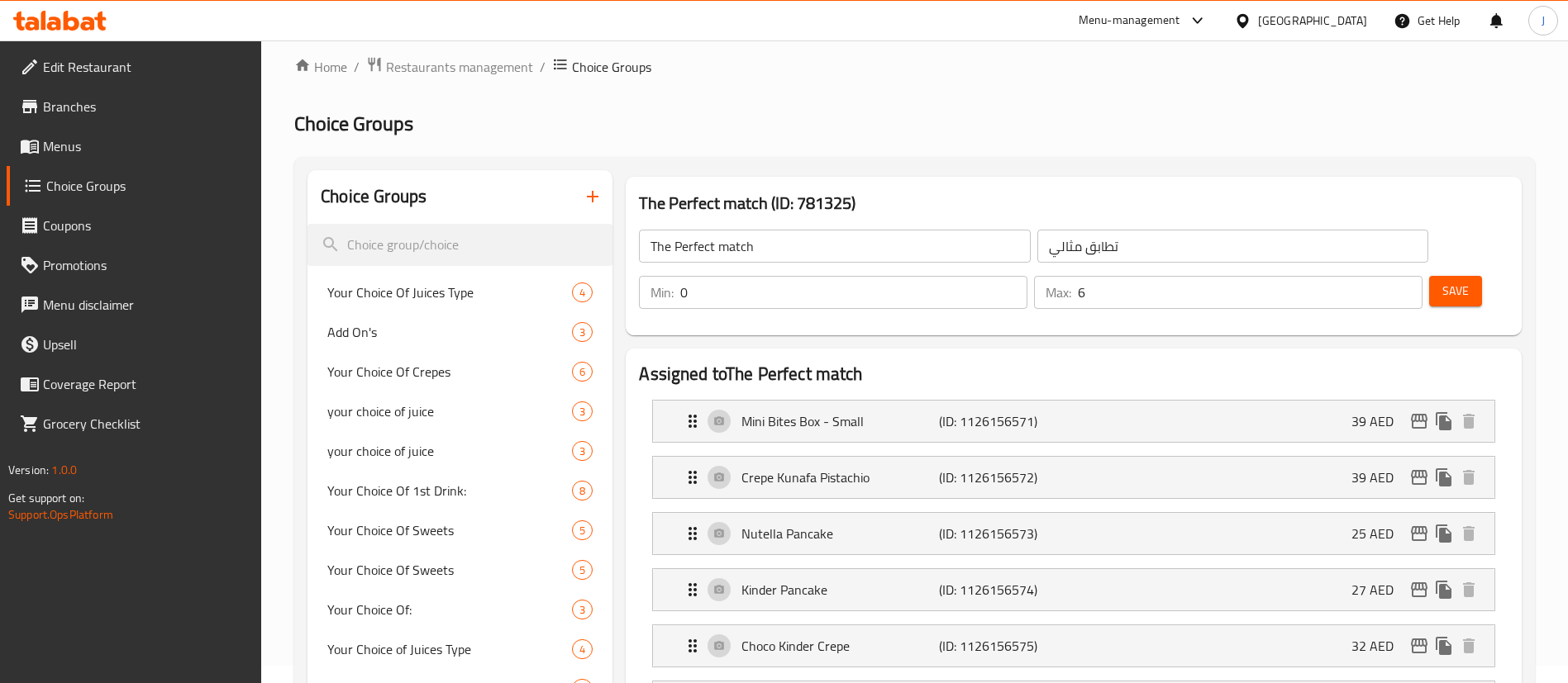
scroll to position [248, 0]
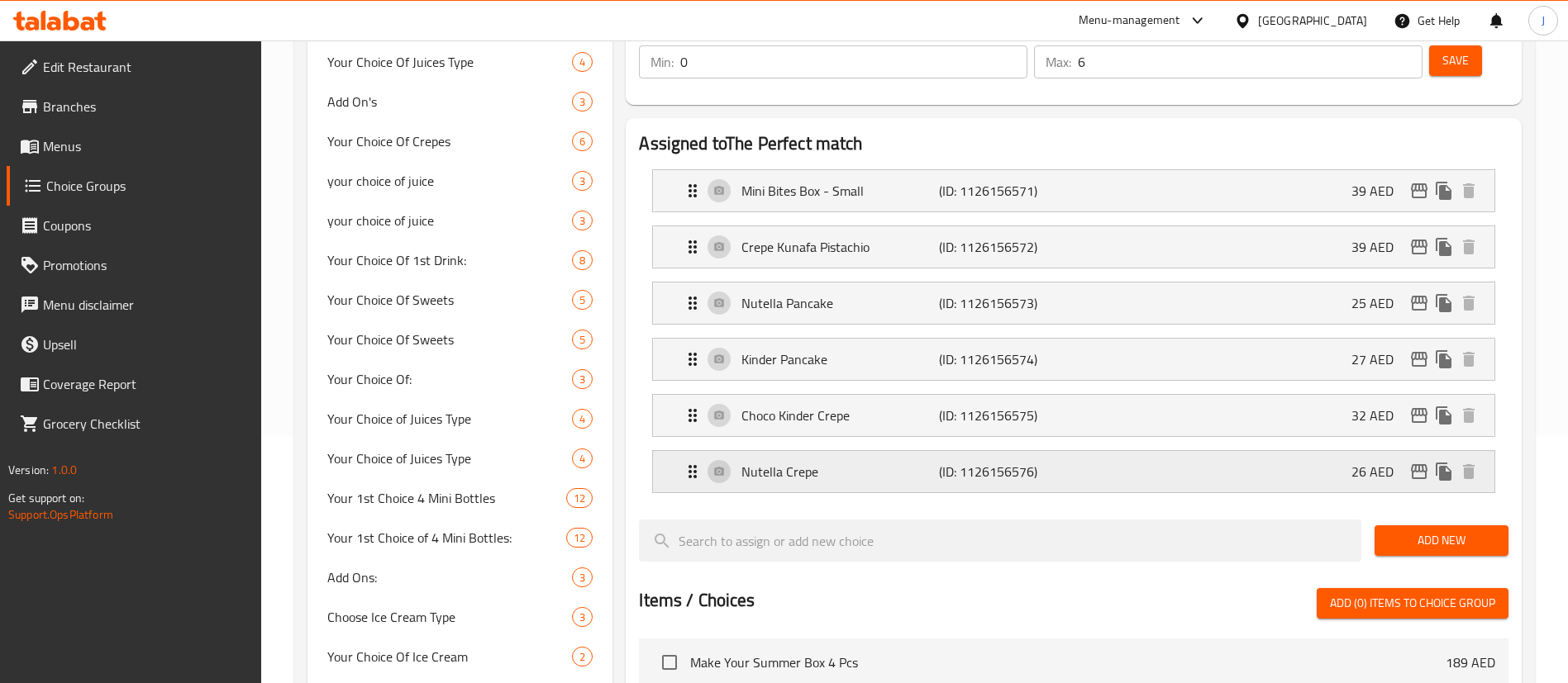
click at [851, 462] on p "Nutella Crepe" at bounding box center [840, 471] width 197 height 20
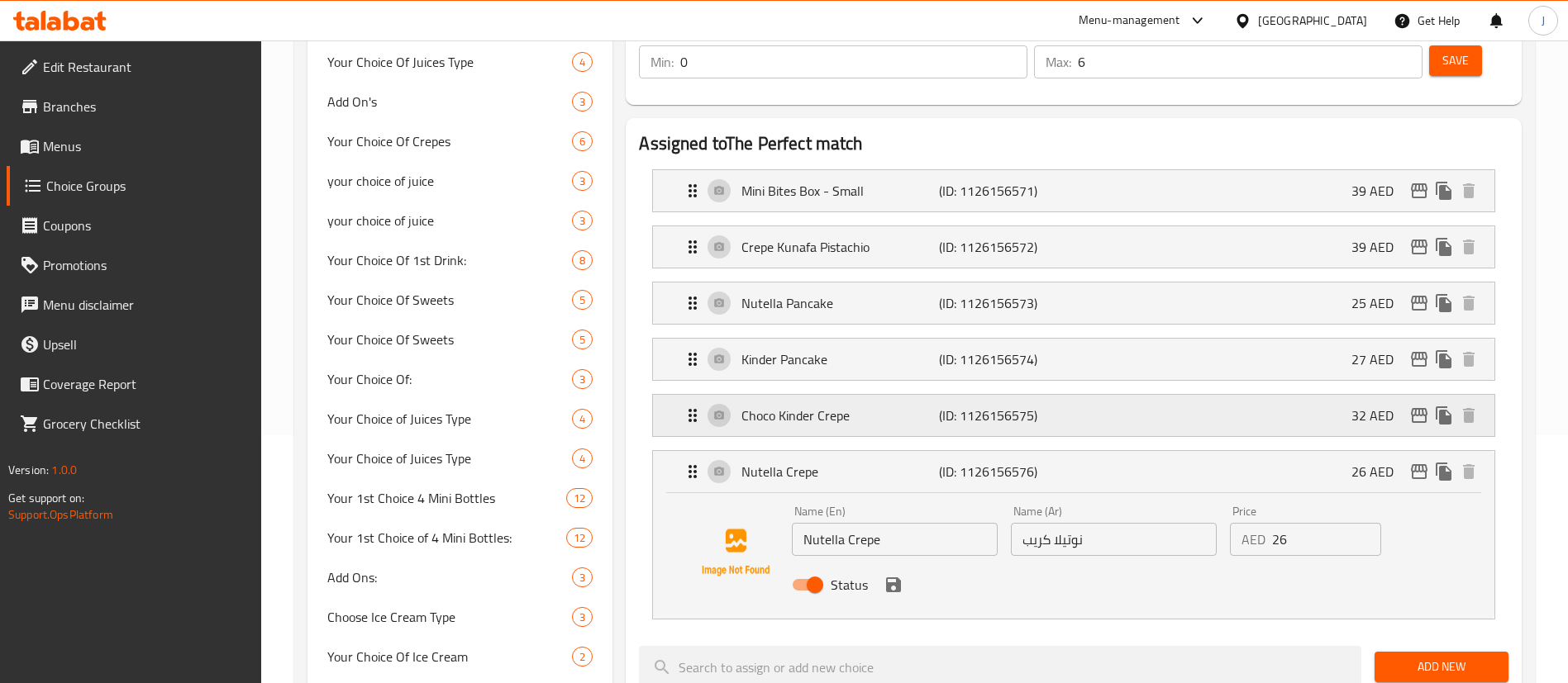
click at [891, 405] on p "Choco Kinder Crepe" at bounding box center [840, 415] width 197 height 20
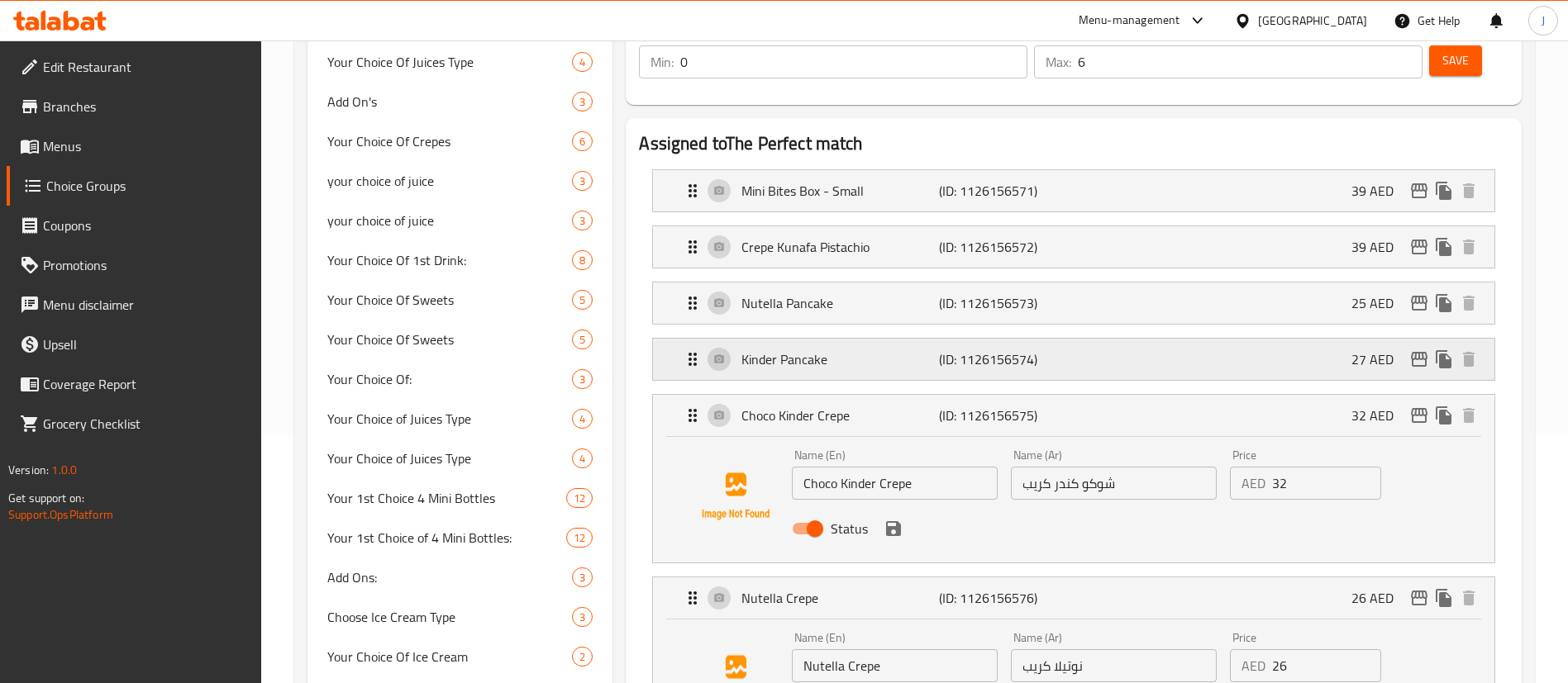
click at [972, 350] on p "(ID: 1126156574)" at bounding box center [1005, 359] width 131 height 20
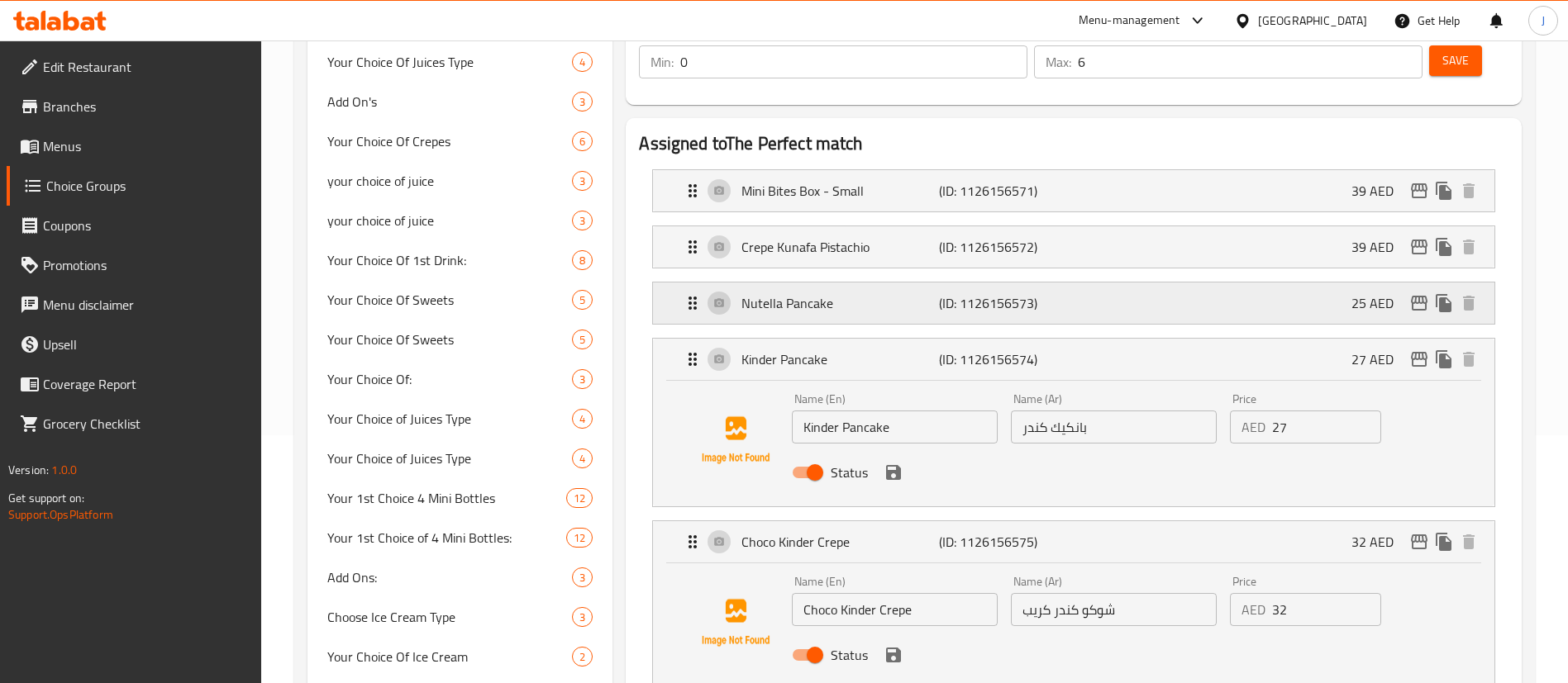
click at [981, 294] on p "(ID: 1126156573)" at bounding box center [1005, 303] width 131 height 20
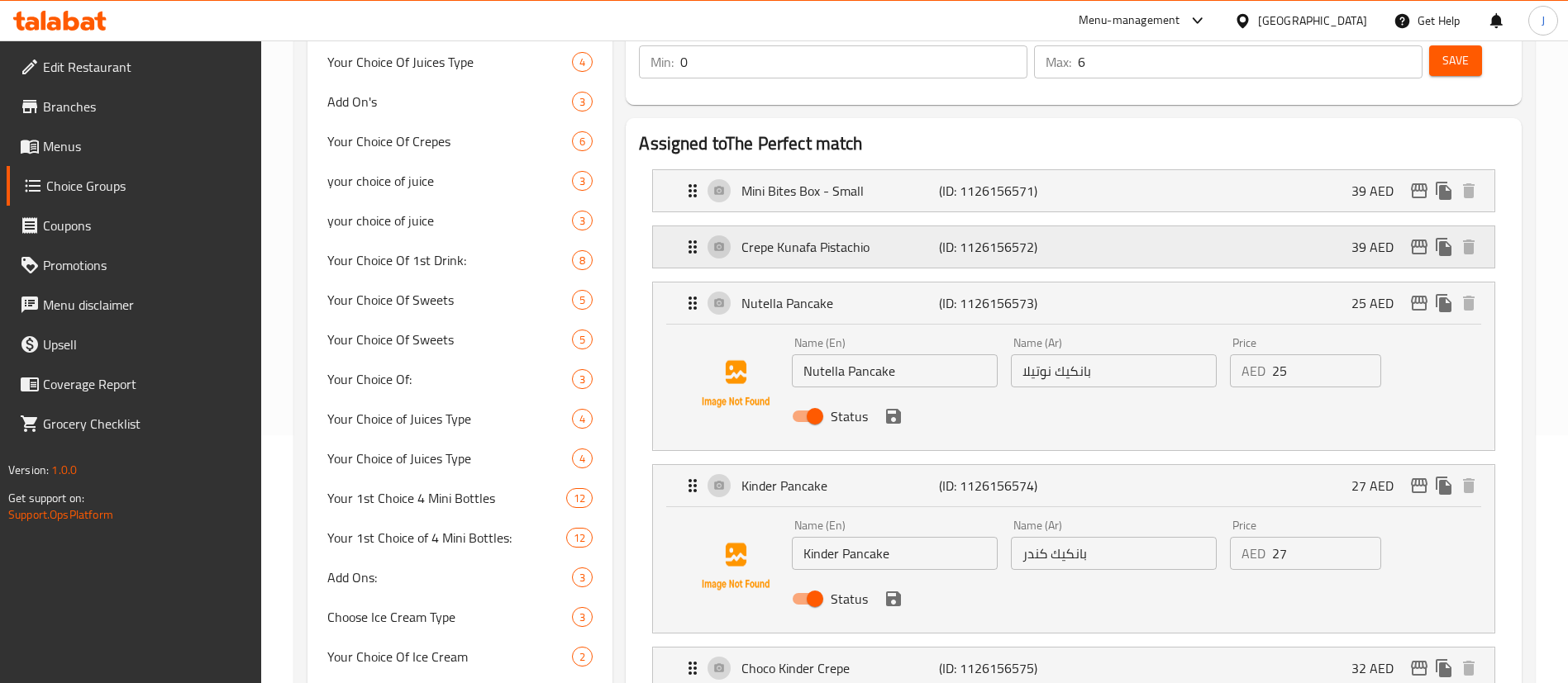
click at [956, 237] on p "(ID: 1126156572)" at bounding box center [1005, 247] width 131 height 20
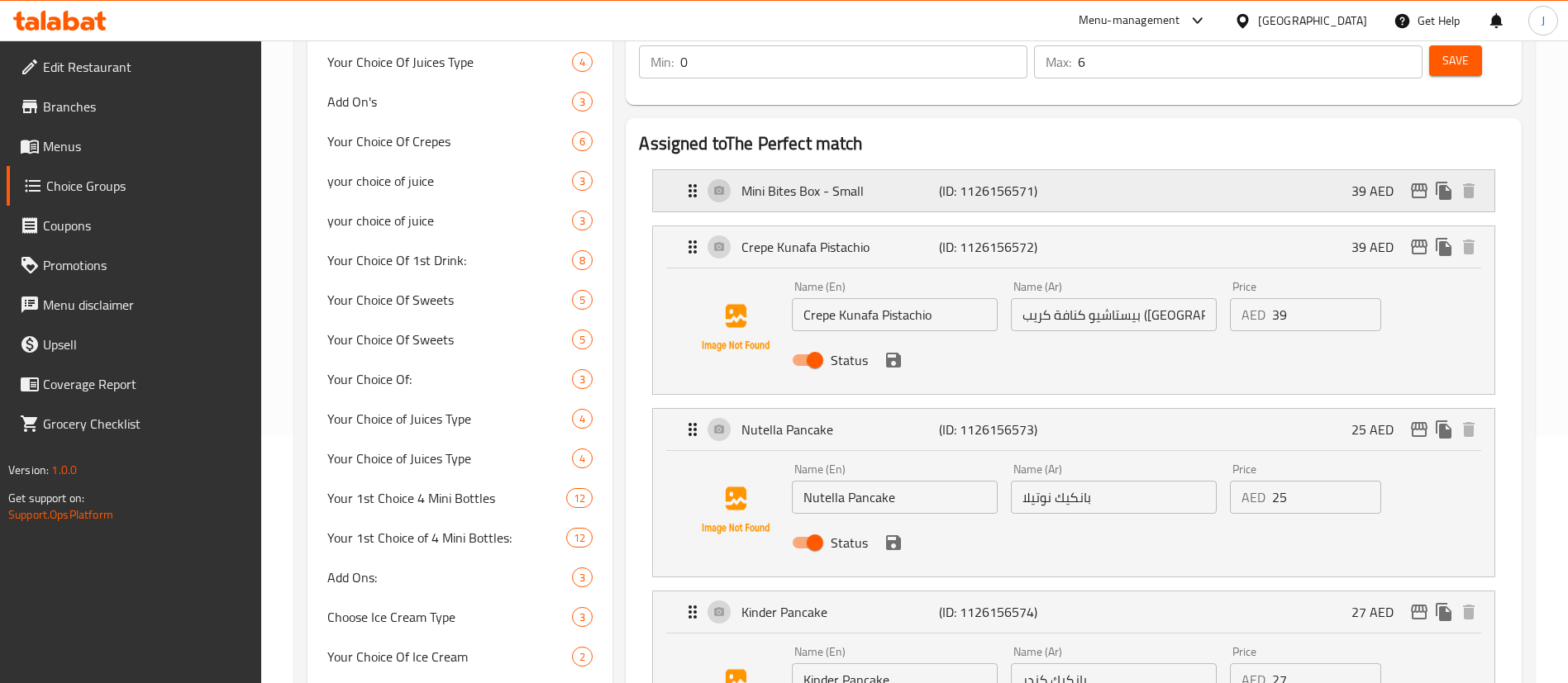
click at [951, 181] on p "(ID: 1126156571)" at bounding box center [1005, 190] width 131 height 20
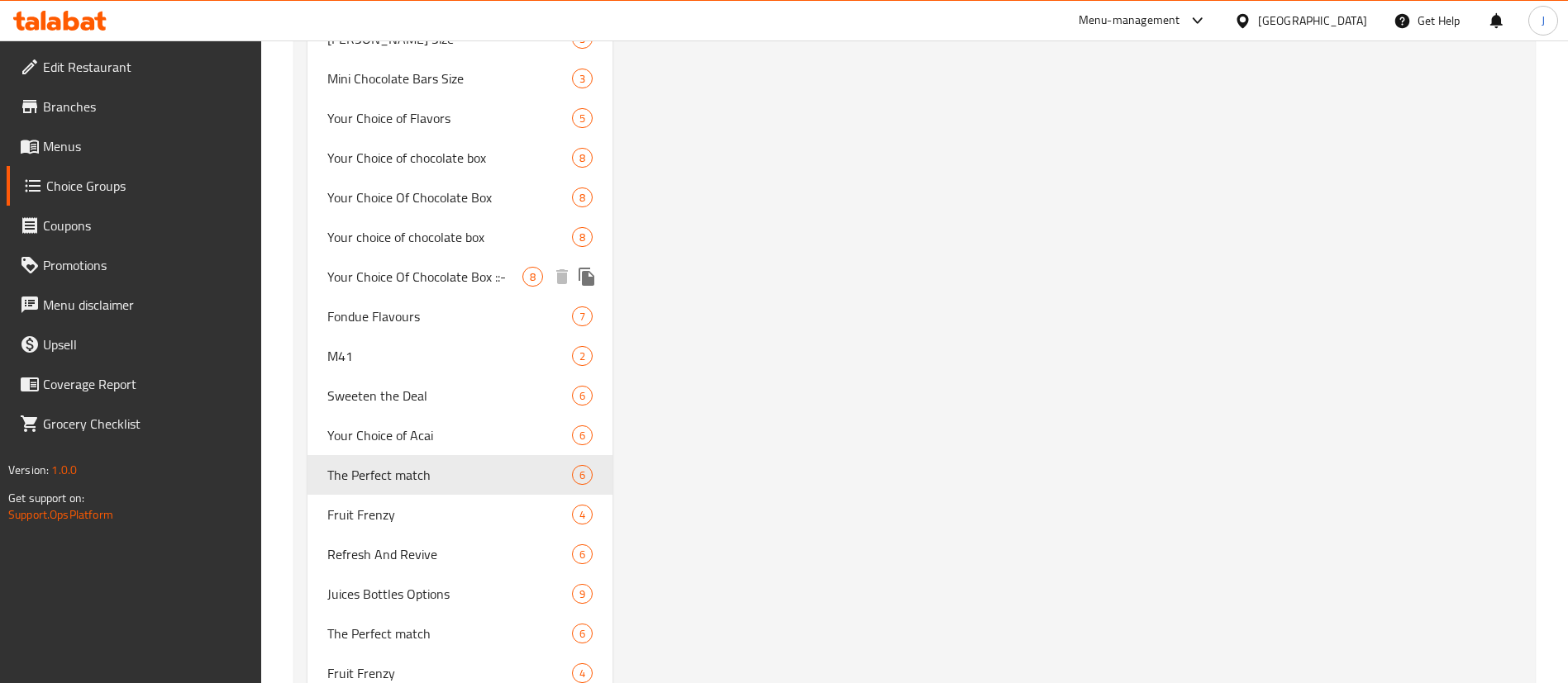
scroll to position [3223, 0]
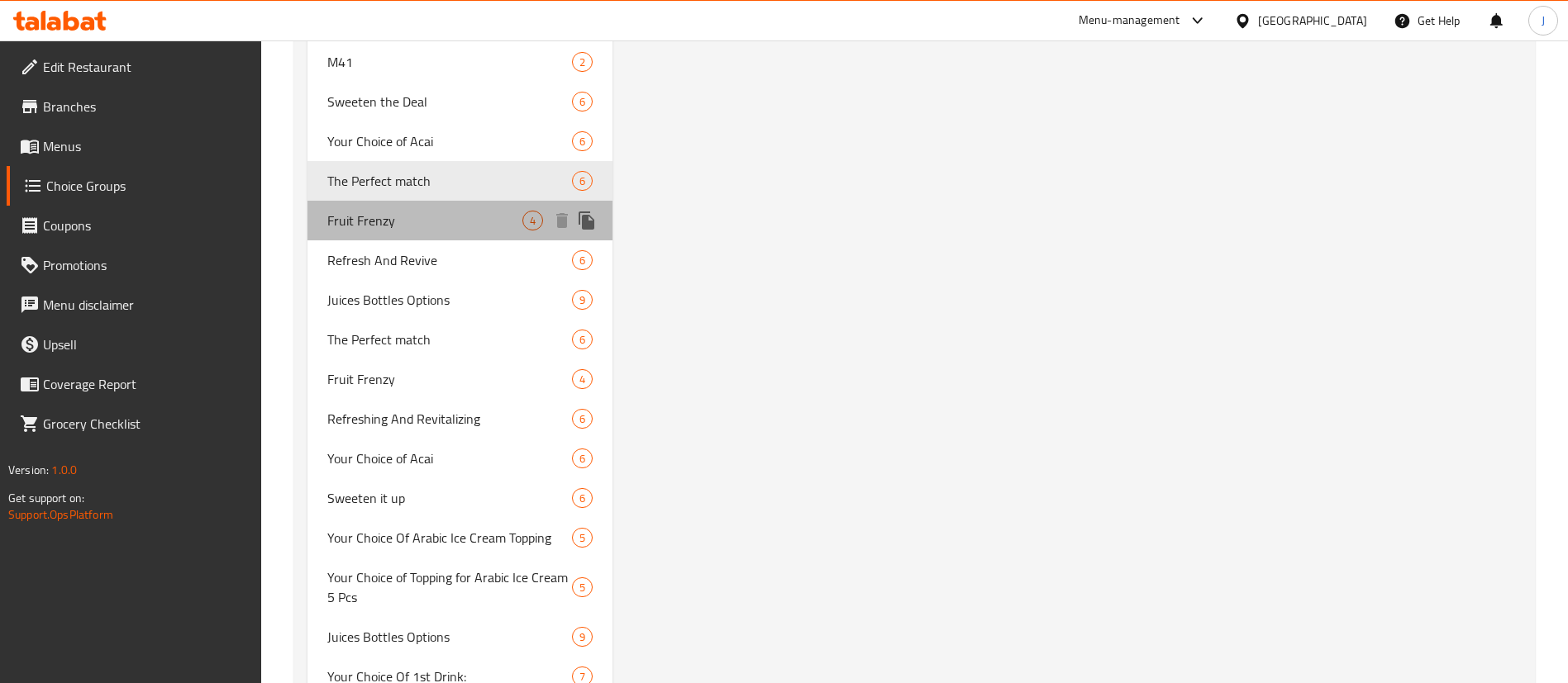
click at [363, 228] on span "Fruit Frenzy" at bounding box center [425, 220] width 195 height 20
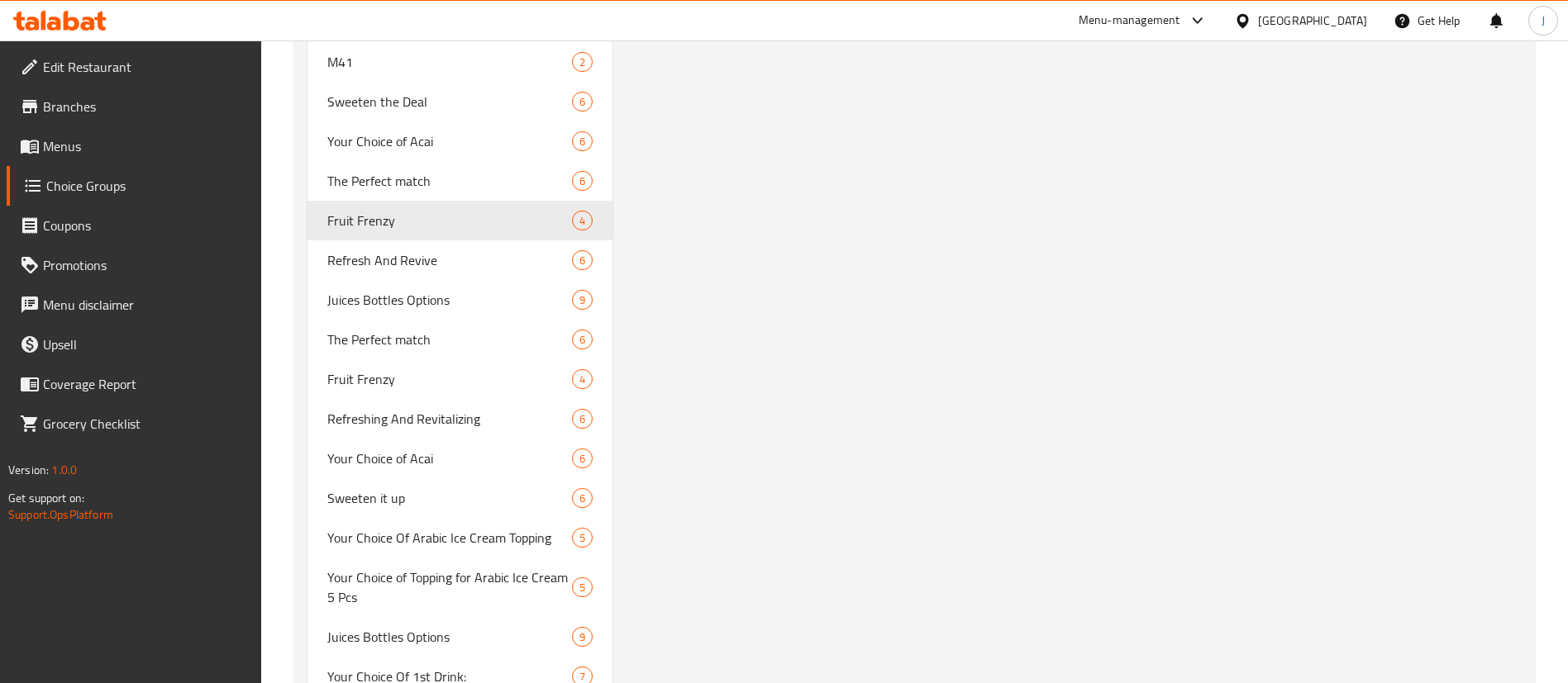
type input "Fruit Frenzy"
type input "انتعاش الفواكة"
type input "4"
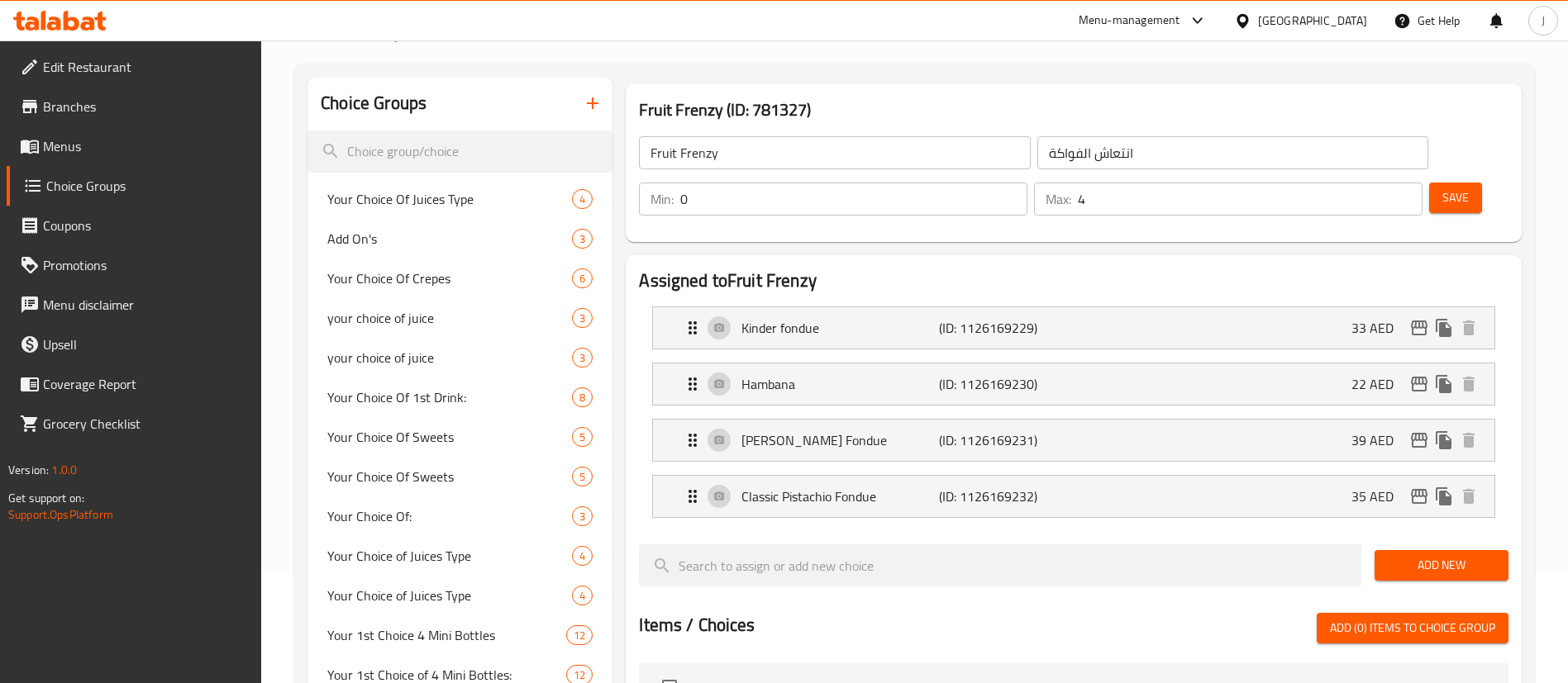
scroll to position [0, 0]
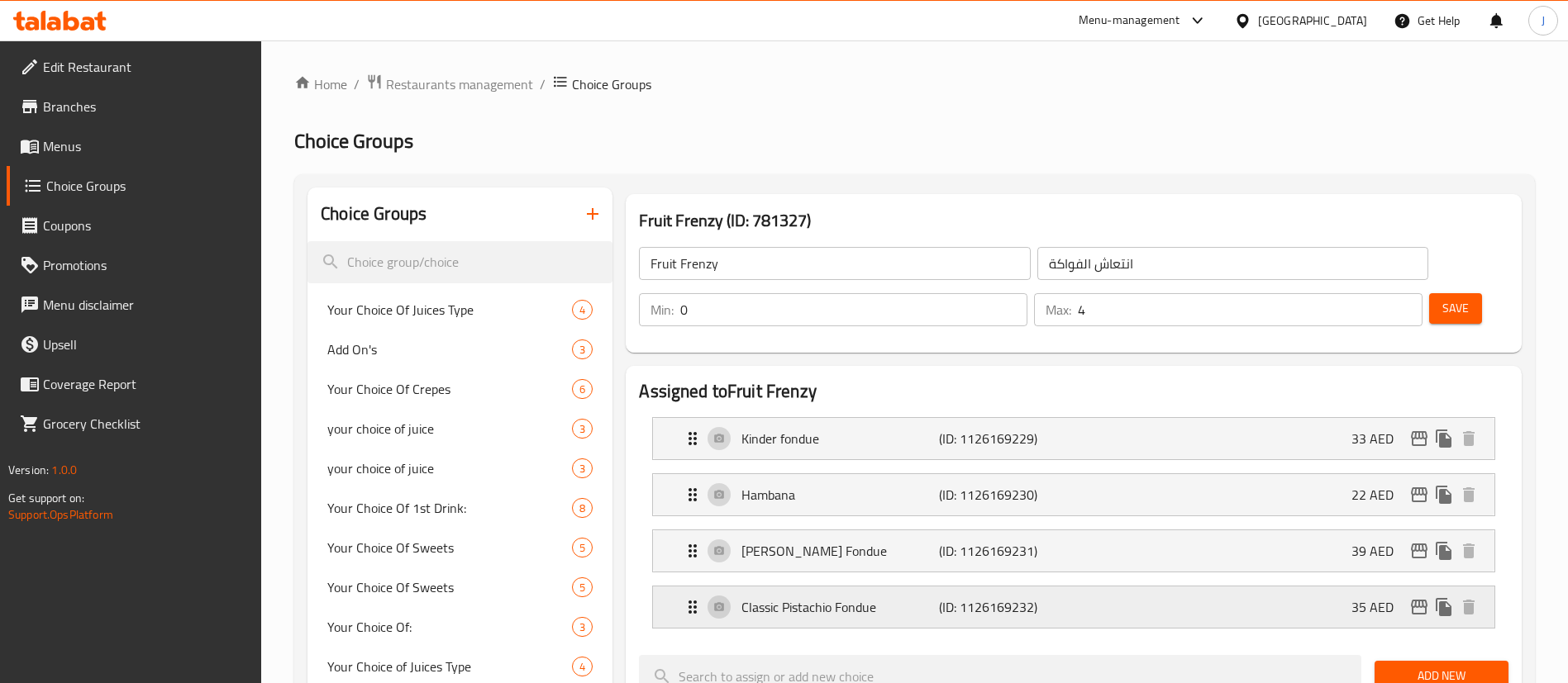
click at [1026, 598] on p "(ID: 1126169232)" at bounding box center [1005, 607] width 131 height 20
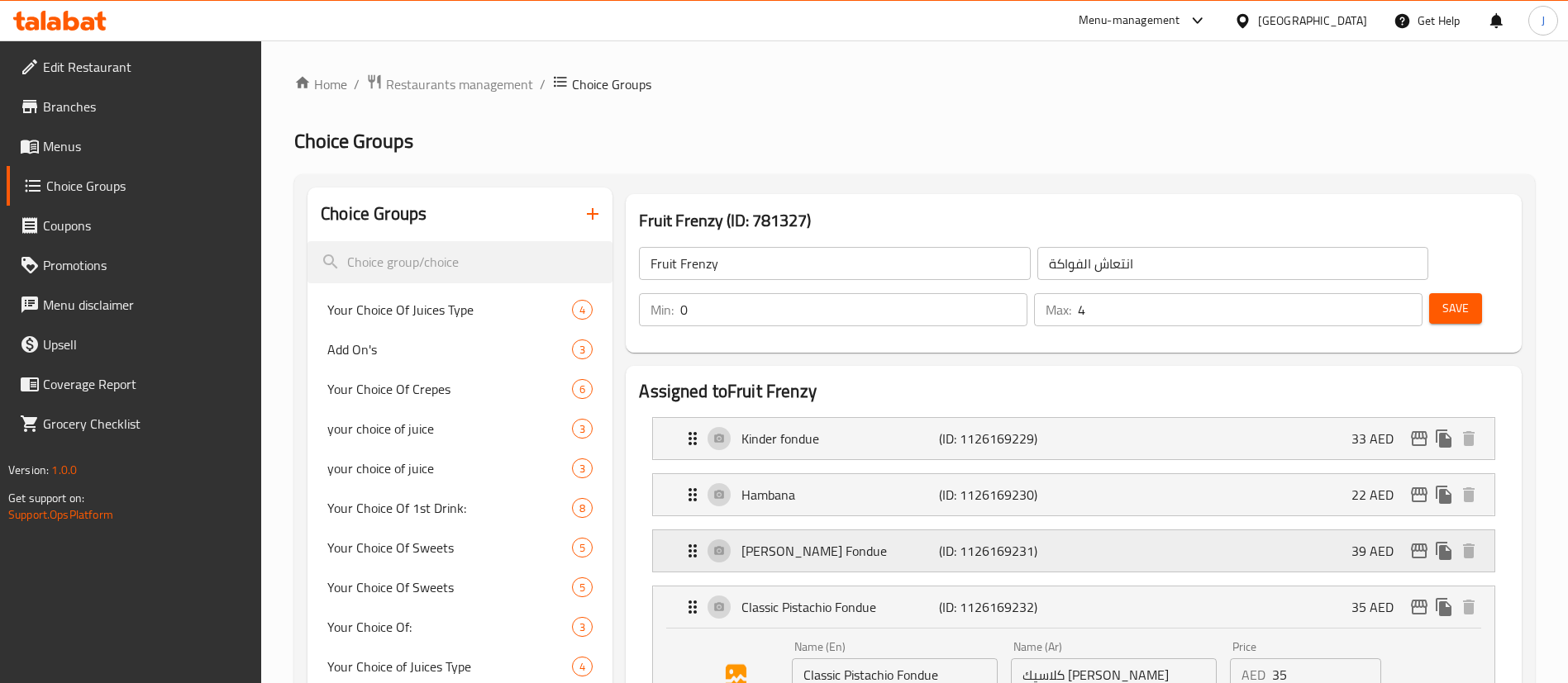
click at [1071, 530] on div "[PERSON_NAME] (ID: 1126169231) 39 AED" at bounding box center [1079, 551] width 792 height 41
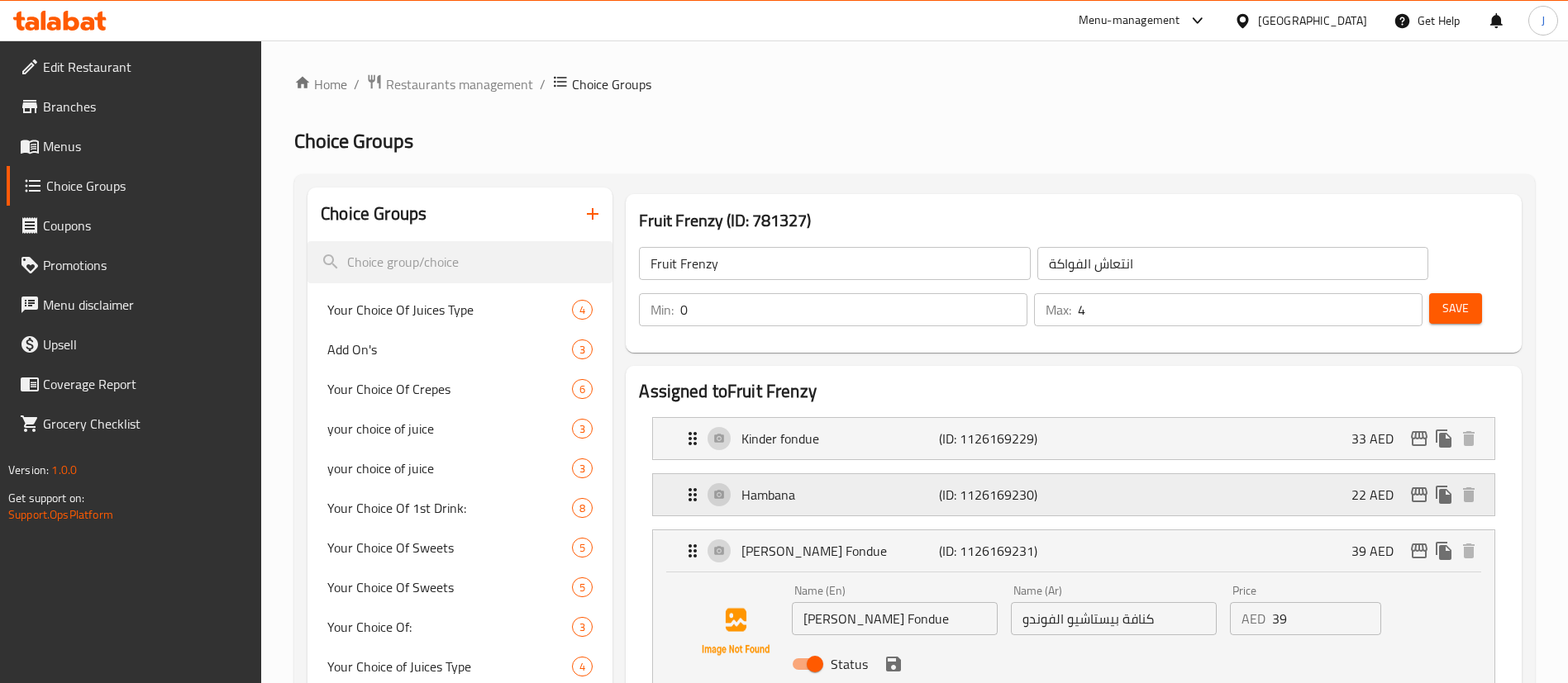
click at [1078, 475] on div "Hambana (ID: 1126169230) 22 AED" at bounding box center [1079, 495] width 792 height 41
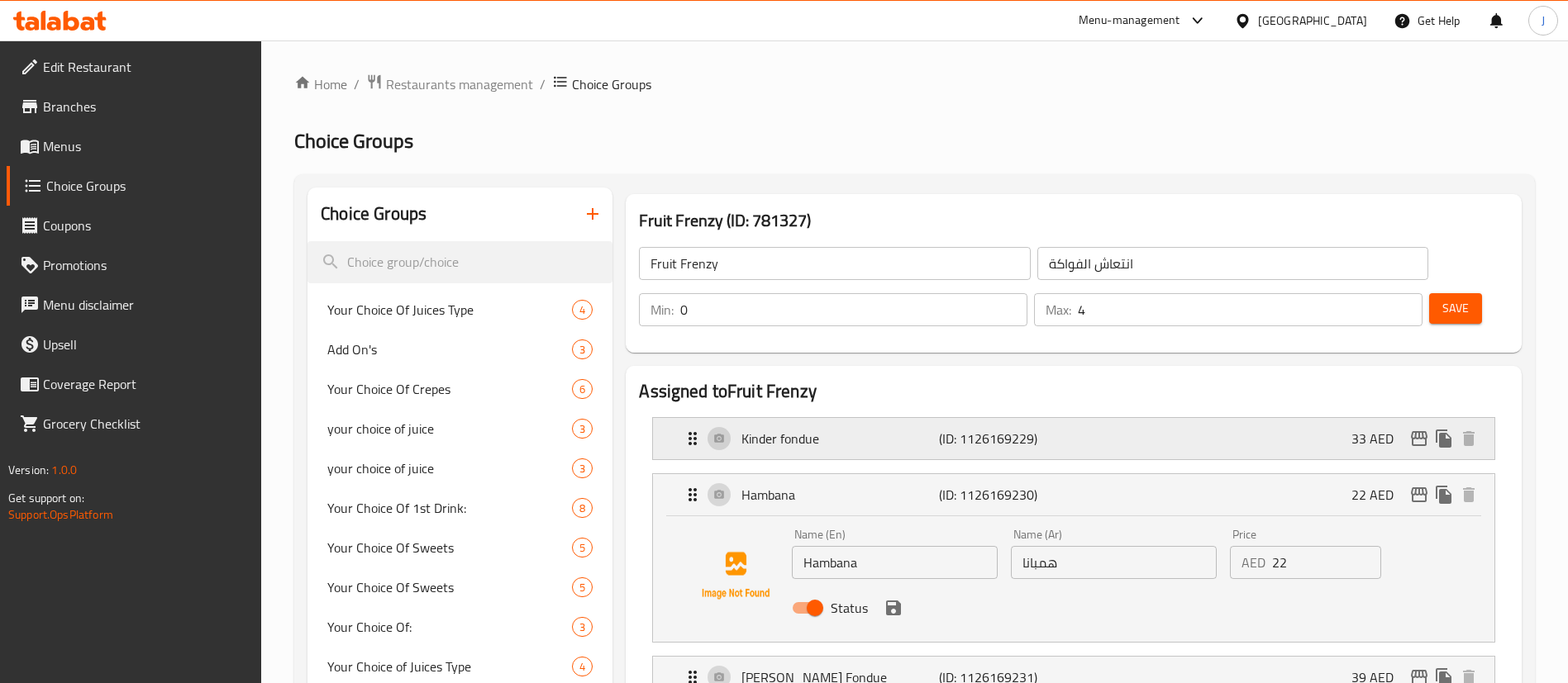
click at [1079, 418] on div "Kinder fondue (ID: 1126169229) 33 AED" at bounding box center [1079, 439] width 792 height 41
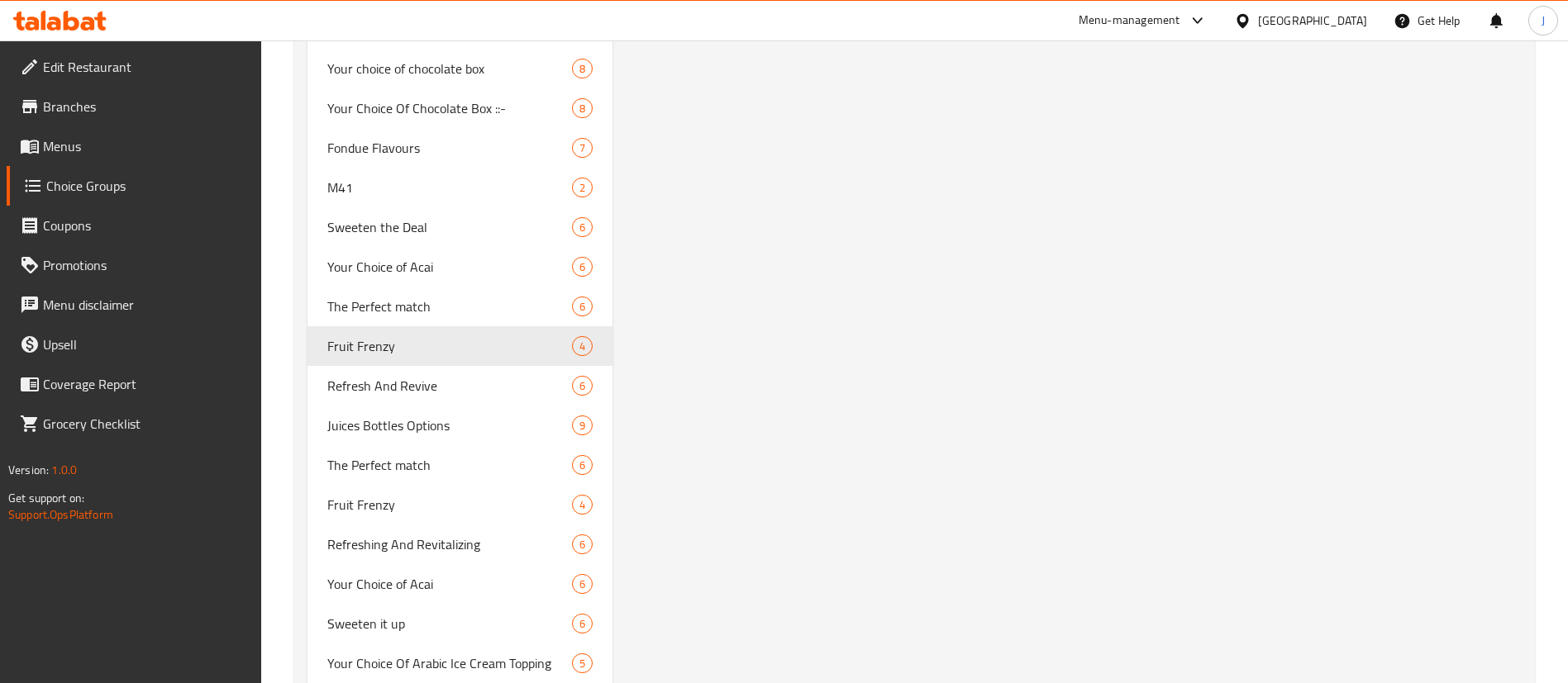
scroll to position [3099, 0]
click at [408, 389] on span "Refresh And Revive" at bounding box center [425, 384] width 195 height 20
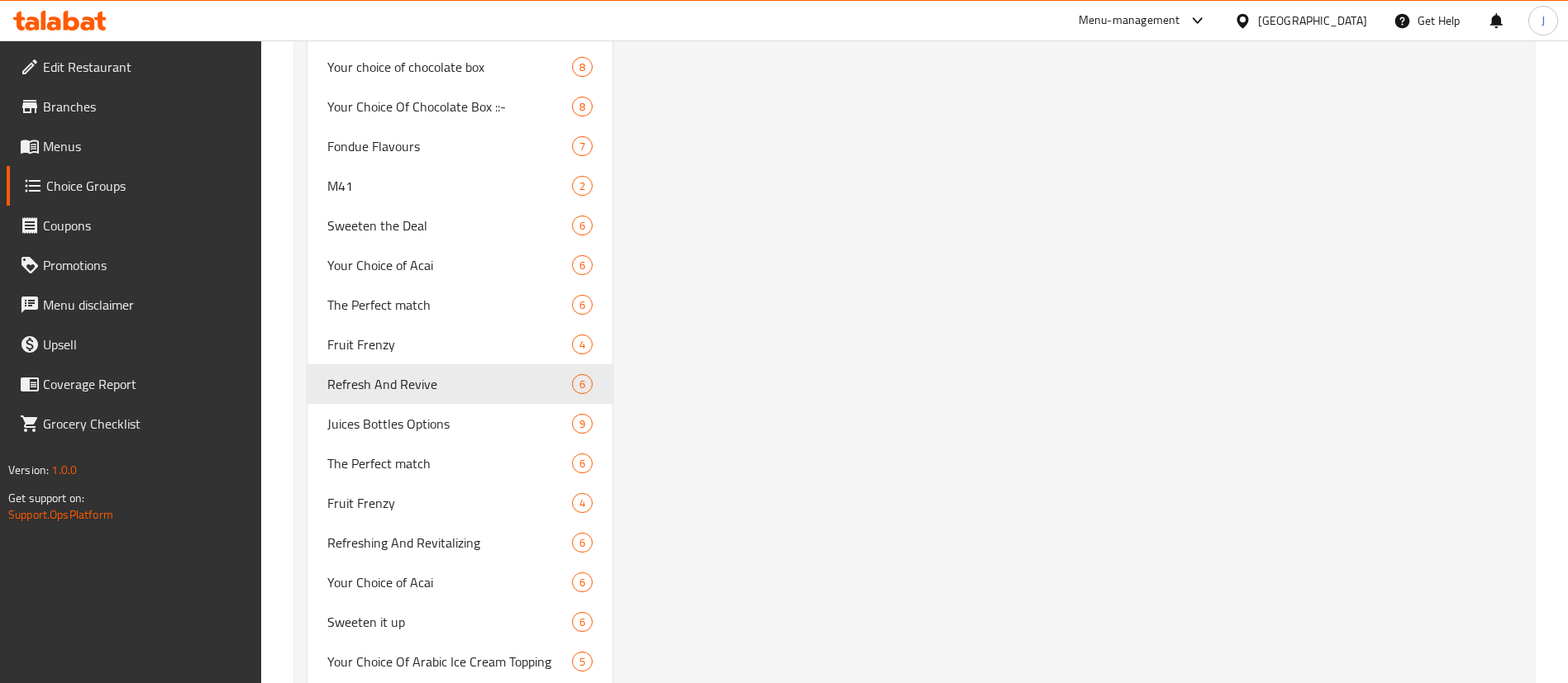
type input "Refresh And Revive"
type input "ينعش وإحياء"
type input "6"
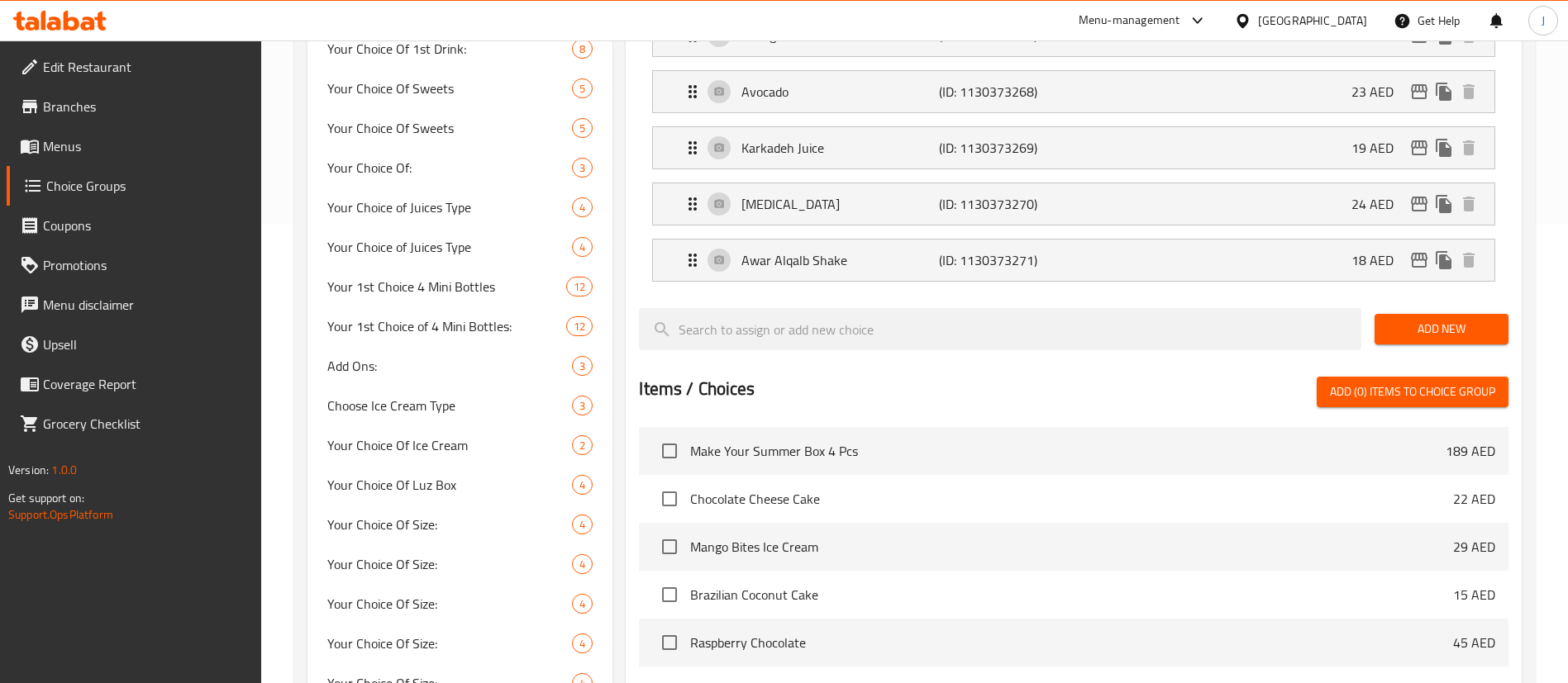
scroll to position [124, 0]
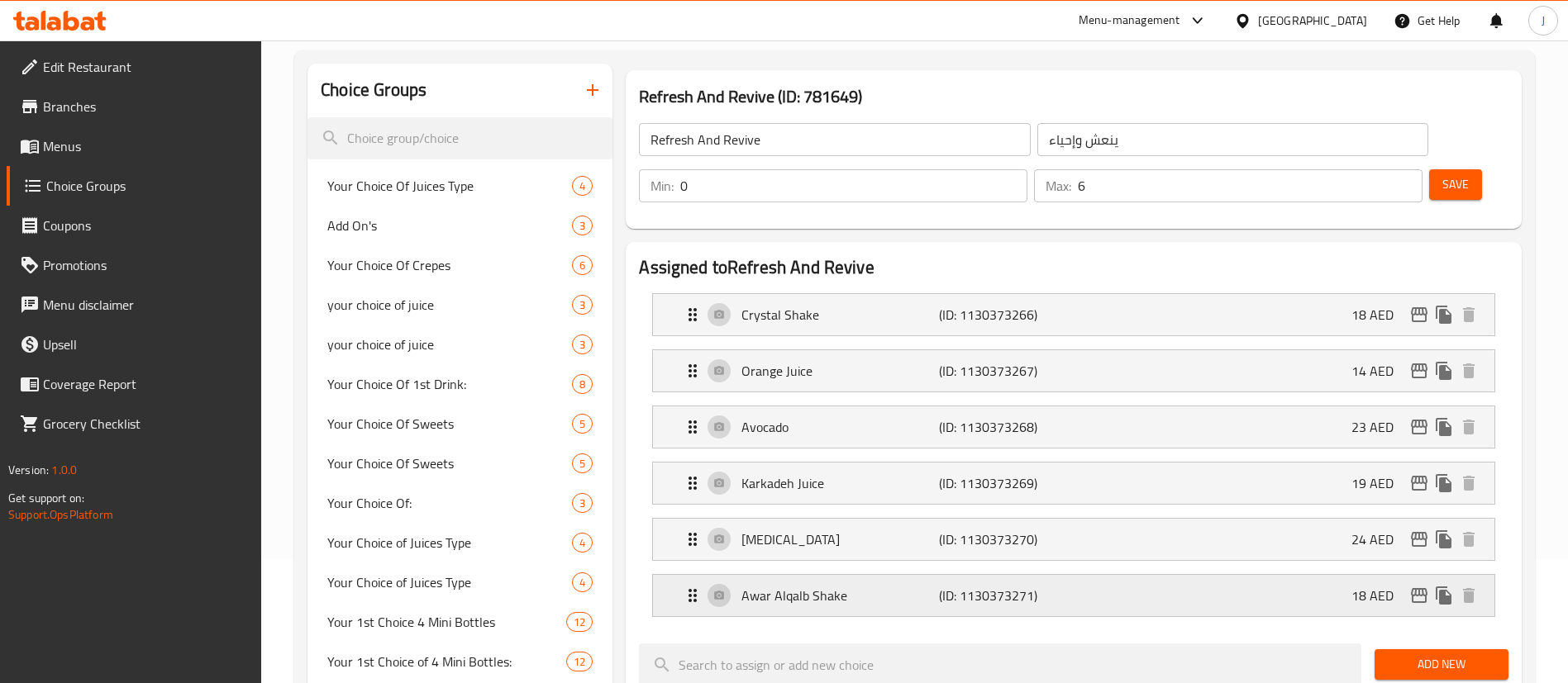
click at [1028, 585] on p "(ID: 1130373271)" at bounding box center [1005, 595] width 131 height 20
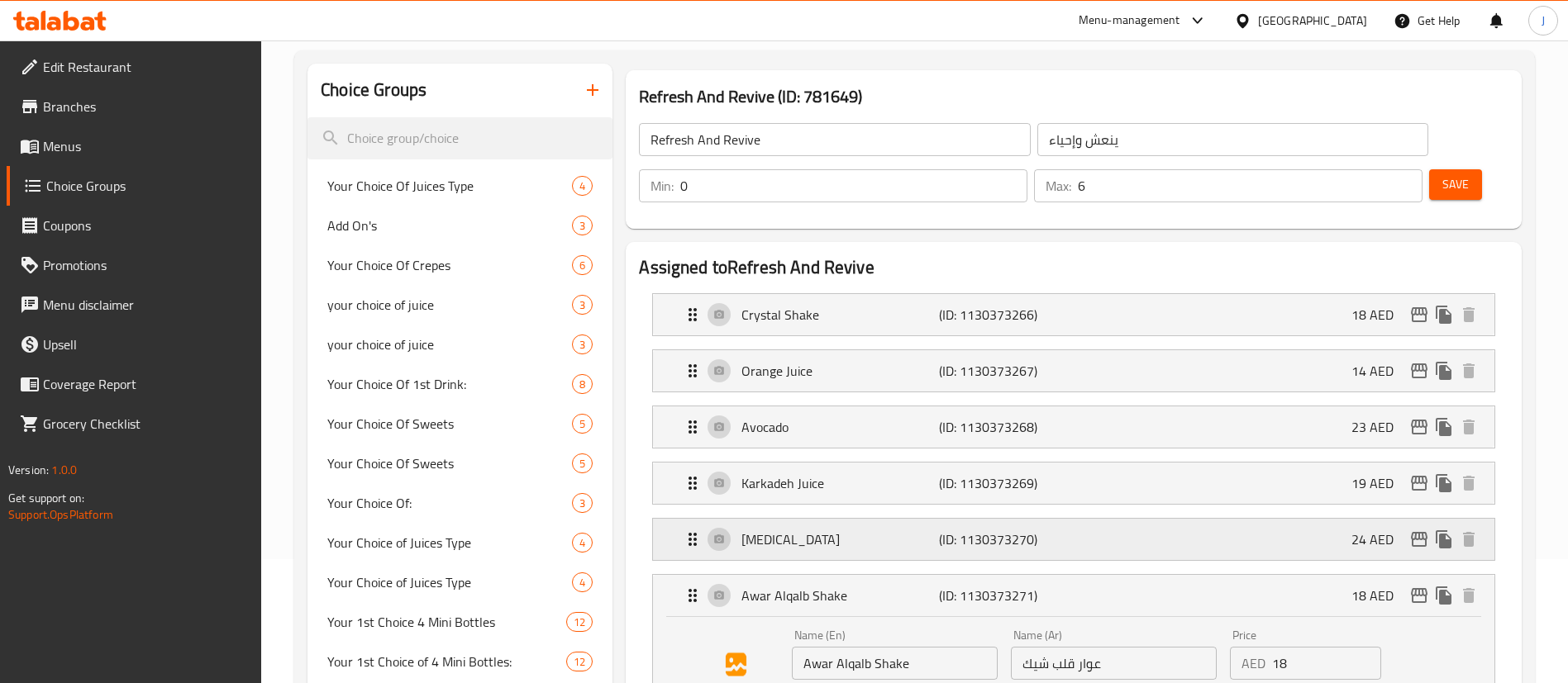
click at [1012, 530] on p "(ID: 1130373270)" at bounding box center [1005, 539] width 131 height 20
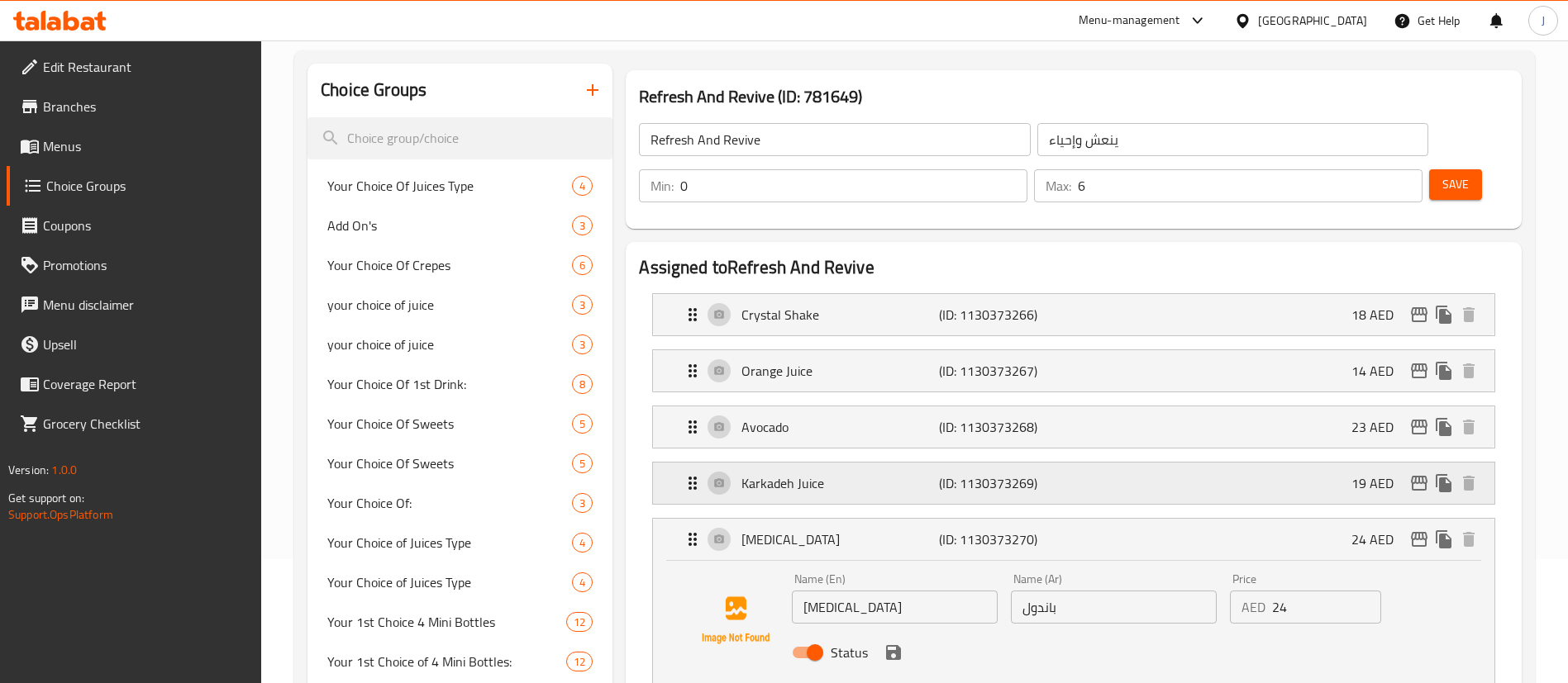
click at [1028, 474] on p "(ID: 1130373269)" at bounding box center [1005, 483] width 131 height 20
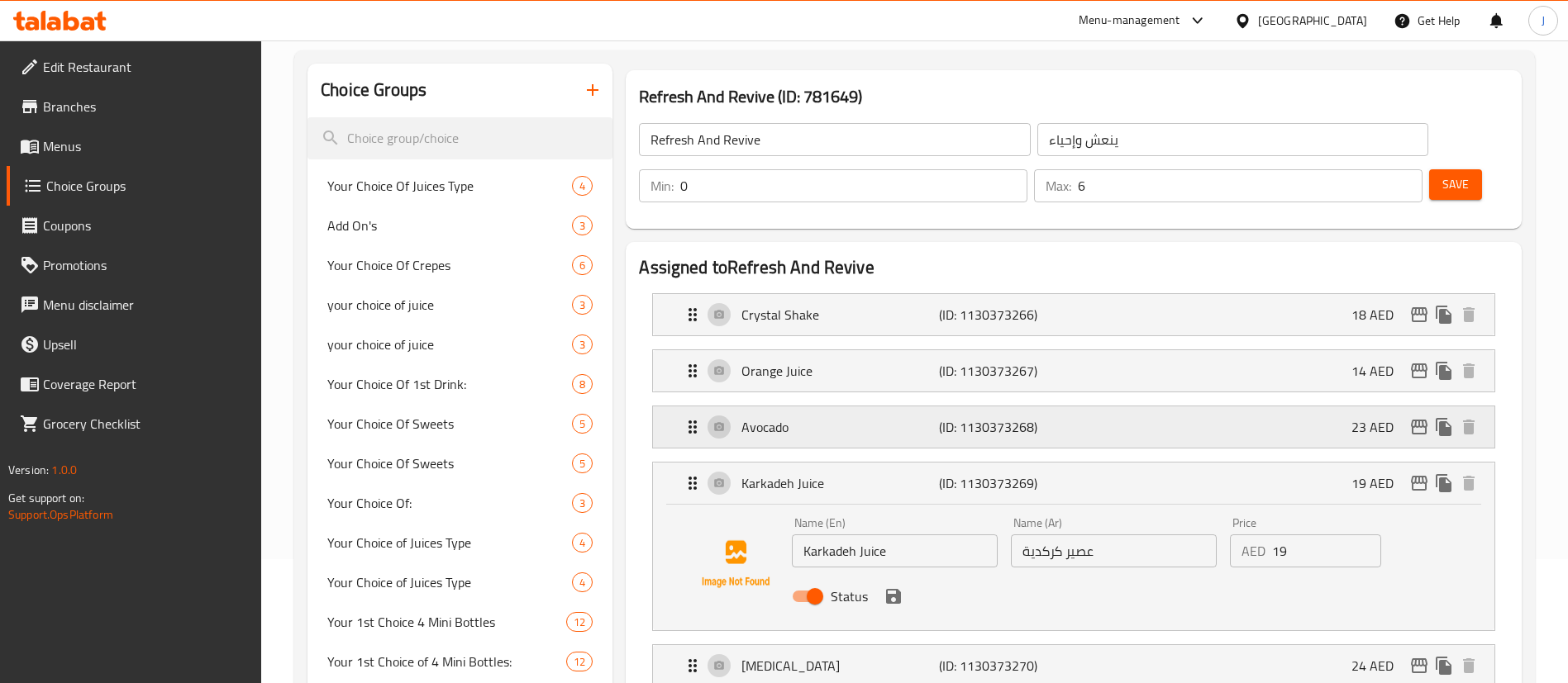
click at [1030, 417] on p "(ID: 1130373268)" at bounding box center [1005, 427] width 131 height 20
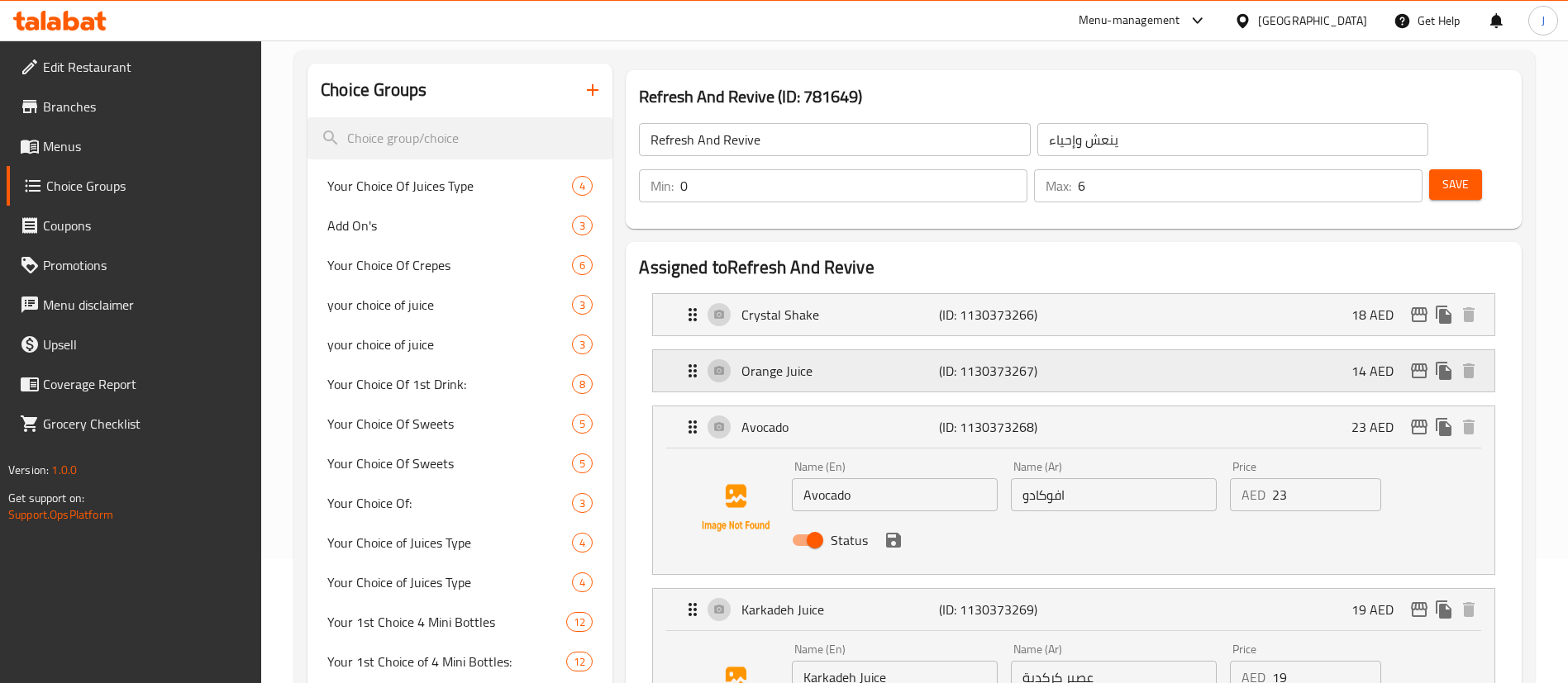
click at [1030, 350] on div "Orange Juice (ID: 1130373267) 14 AED" at bounding box center [1079, 371] width 792 height 41
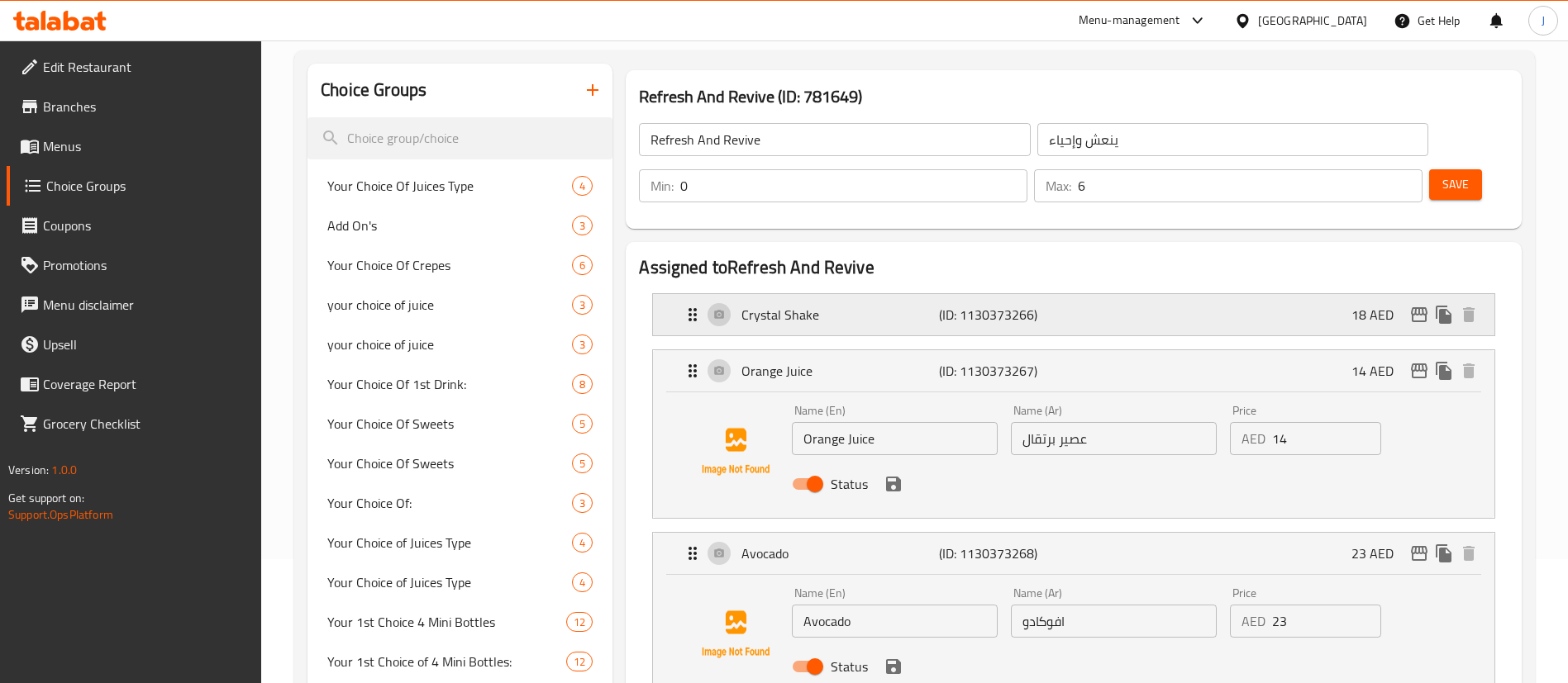
click at [1046, 305] on p "(ID: 1130373266)" at bounding box center [1005, 314] width 131 height 20
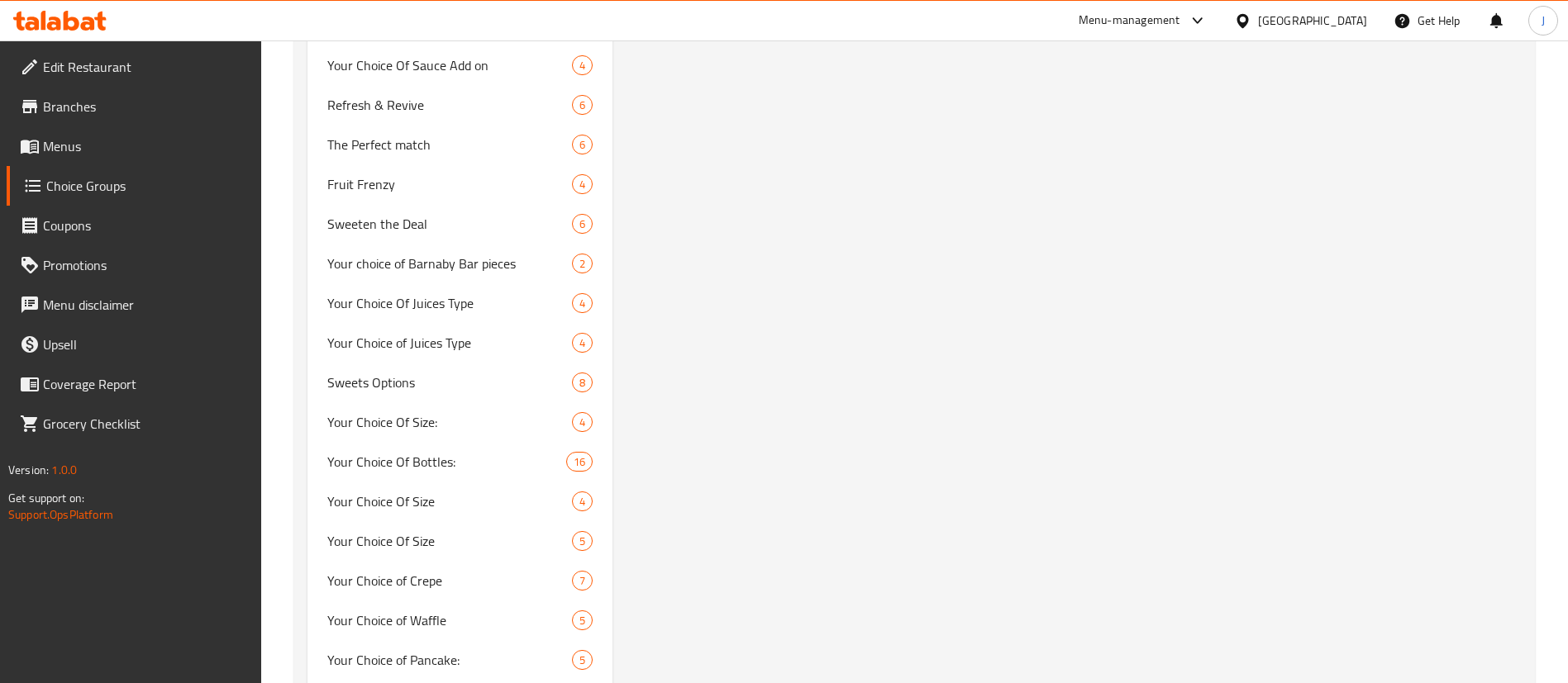
scroll to position [7474, 0]
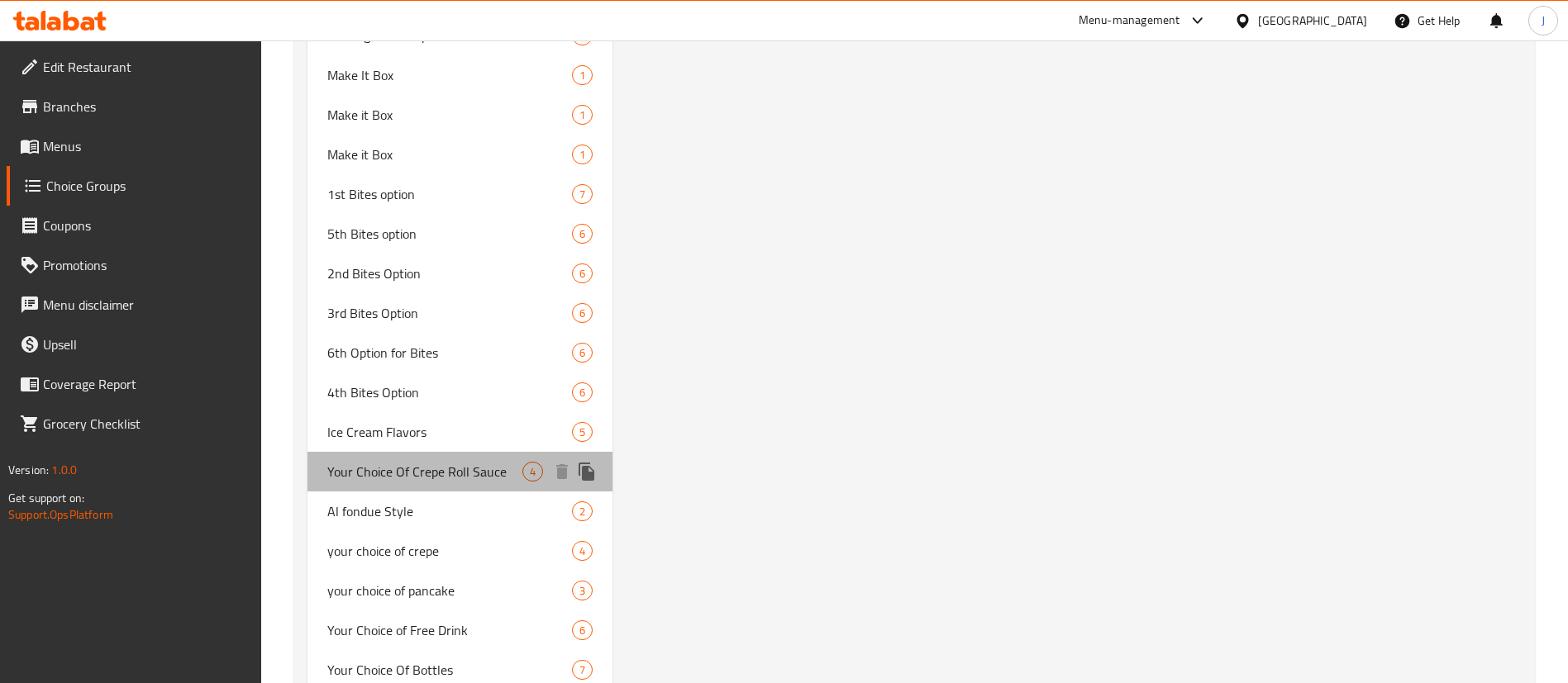
click at [447, 480] on span "Your Choice Of Crepe Roll Sauce" at bounding box center [425, 471] width 195 height 20
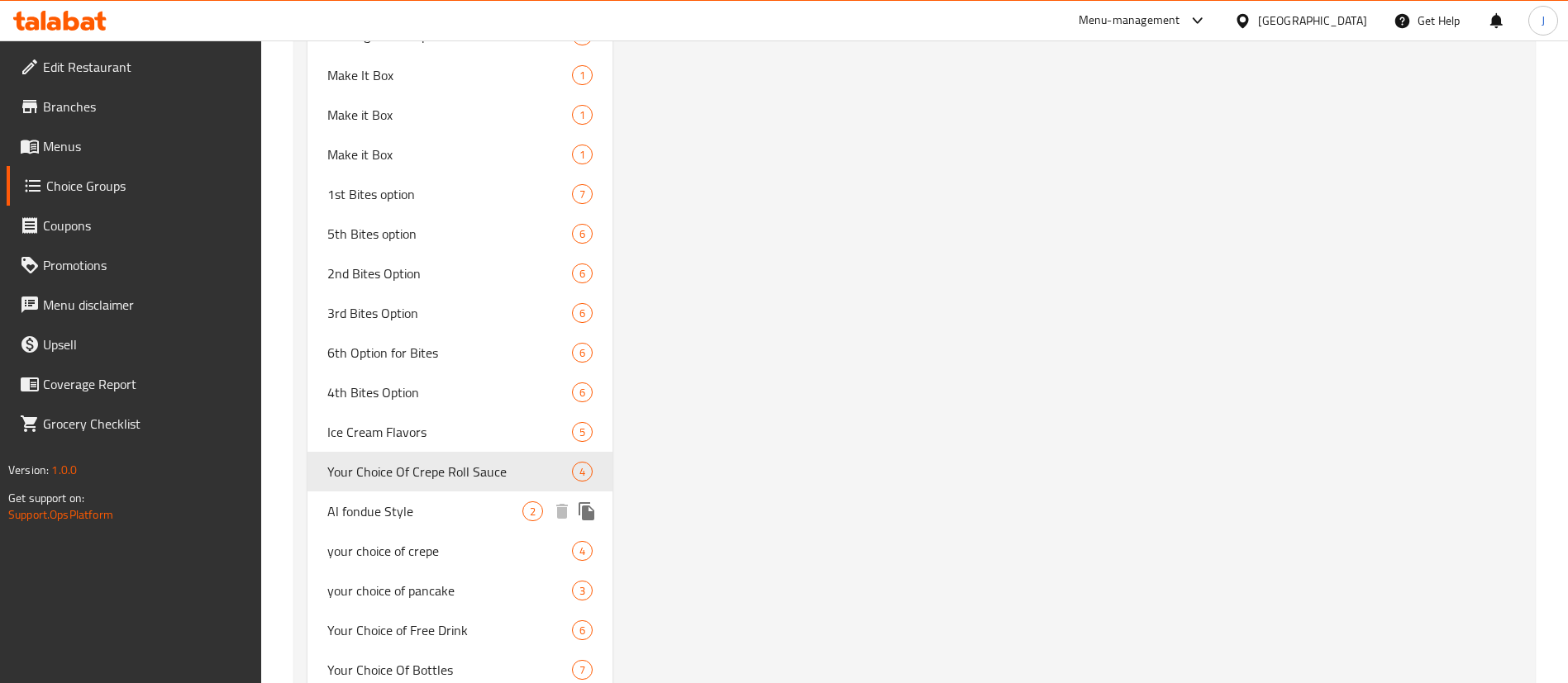
type input "Your Choice Of Crepe Roll Sauce"
type input "اختيارك من صلصة كريب رول"
type input "1"
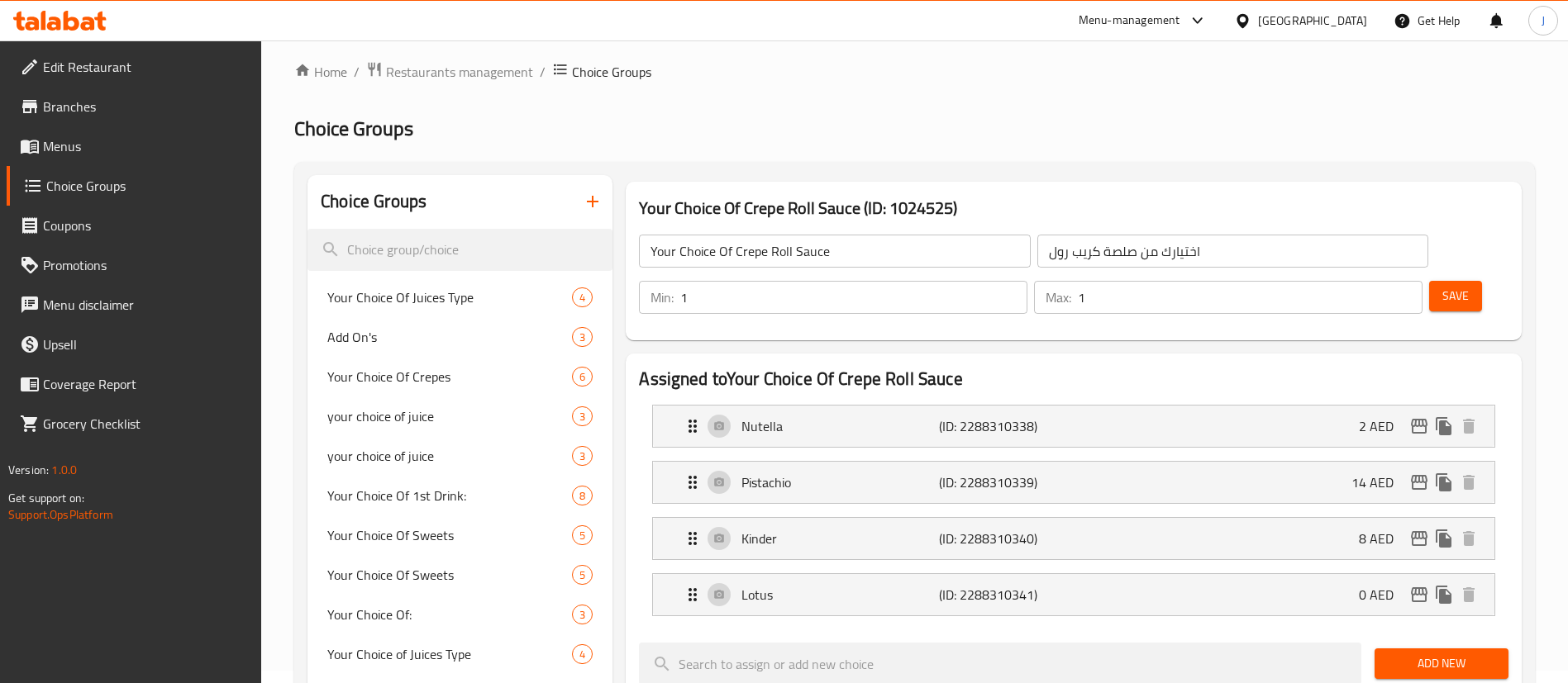
scroll to position [0, 0]
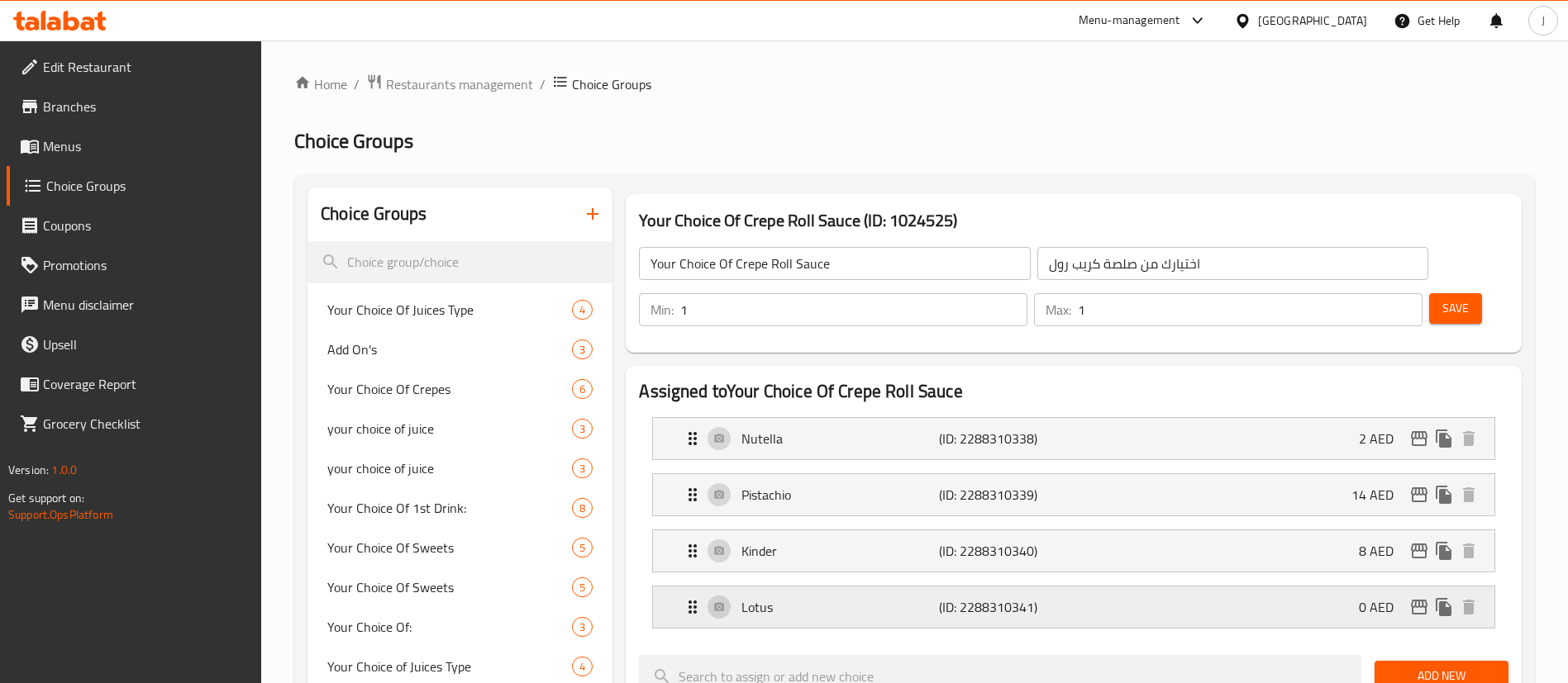
click at [1034, 598] on p "(ID: 2288310341)" at bounding box center [1005, 607] width 131 height 20
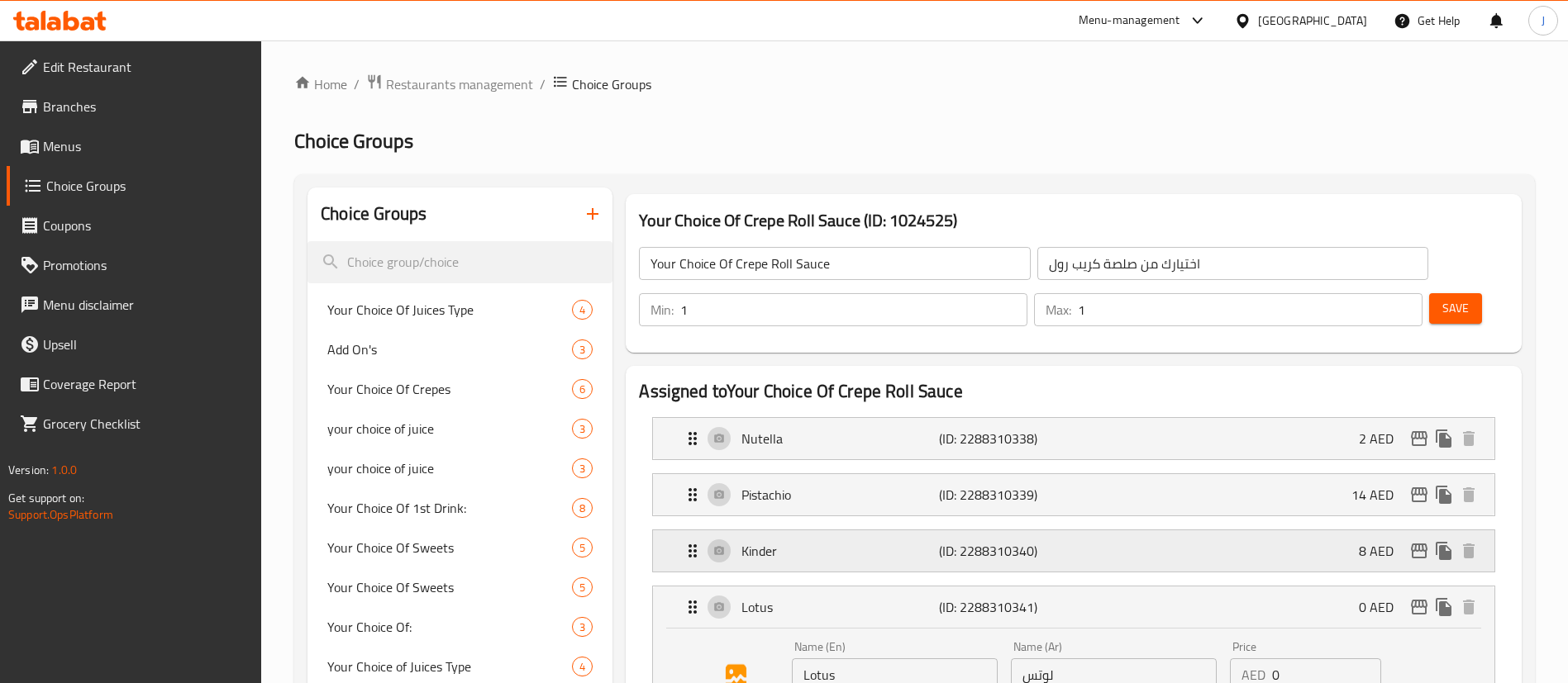
click at [1080, 530] on div "Kinder (ID: 2288310340) 8 AED" at bounding box center [1079, 551] width 792 height 41
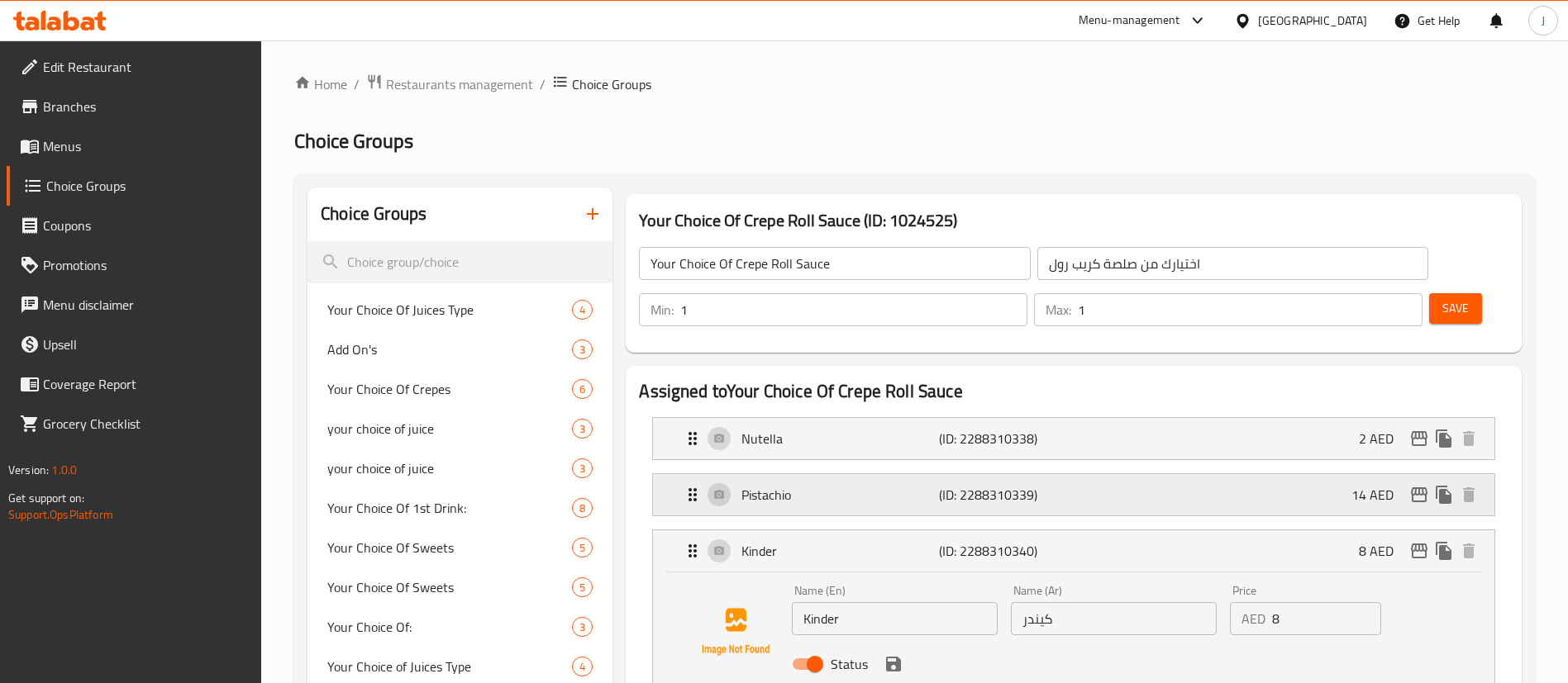
click at [1078, 475] on div "Pistachio (ID: 2288310339) 14 AED" at bounding box center [1079, 495] width 792 height 41
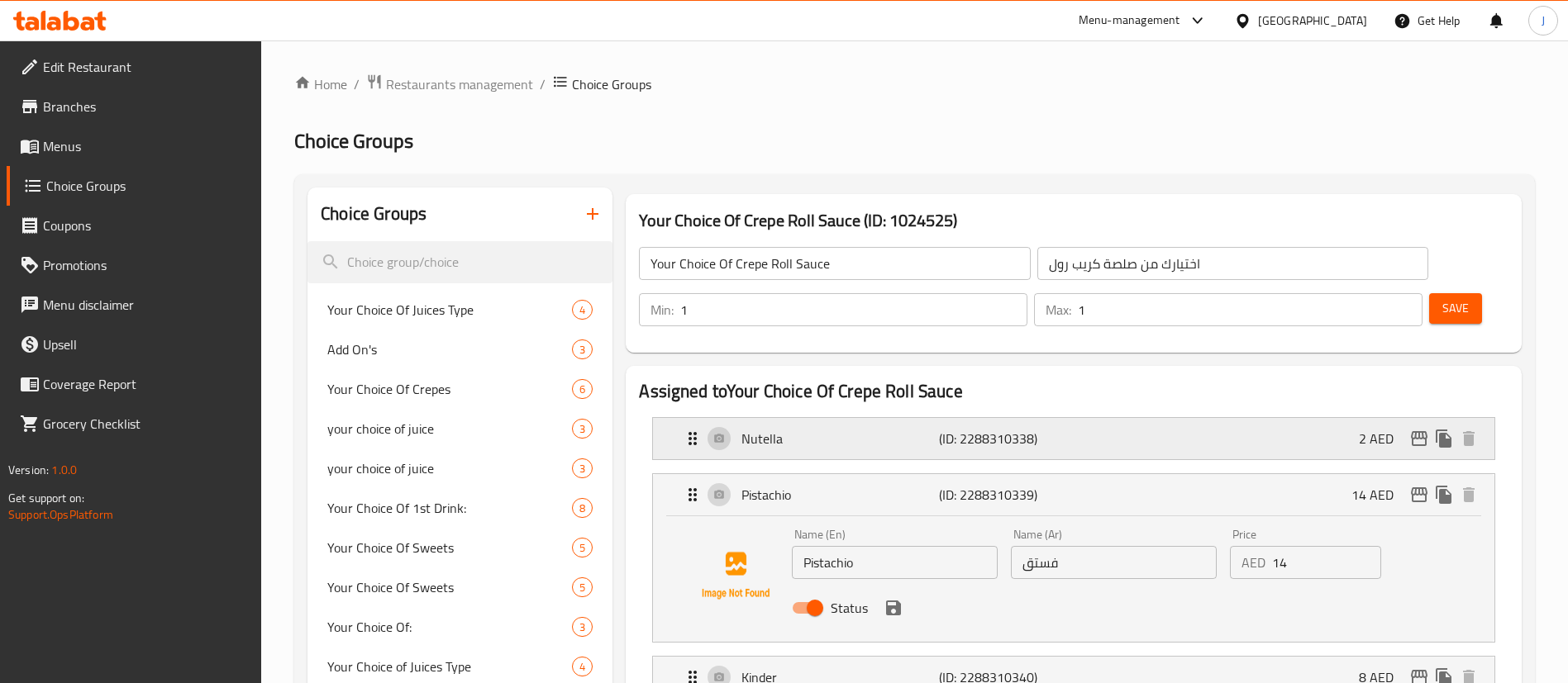
click at [1078, 418] on div "Nutella (ID: 2288310338) 2 AED" at bounding box center [1079, 439] width 792 height 41
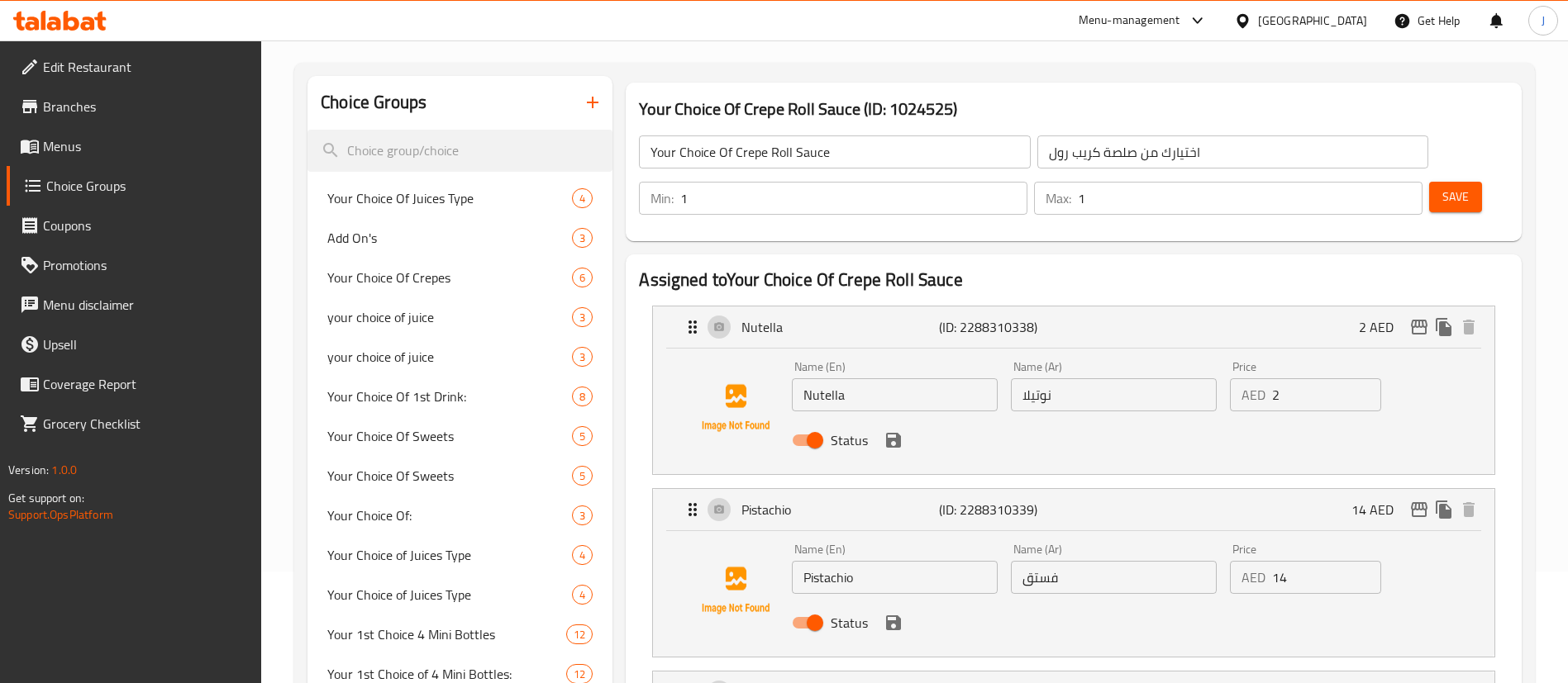
scroll to position [111, 0]
